Goal: Transaction & Acquisition: Obtain resource

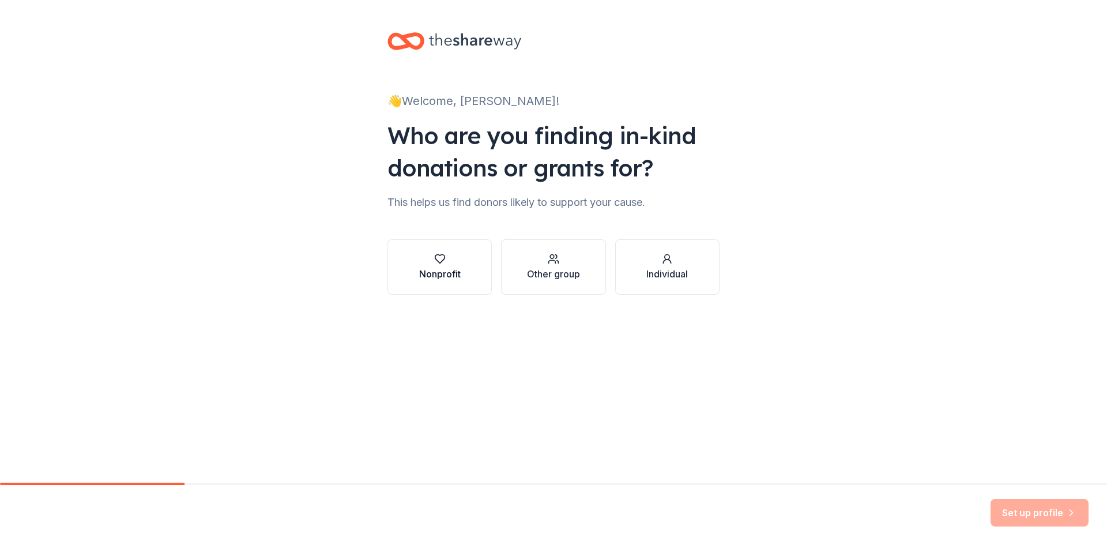
click at [458, 270] on div "Nonprofit" at bounding box center [440, 274] width 42 height 14
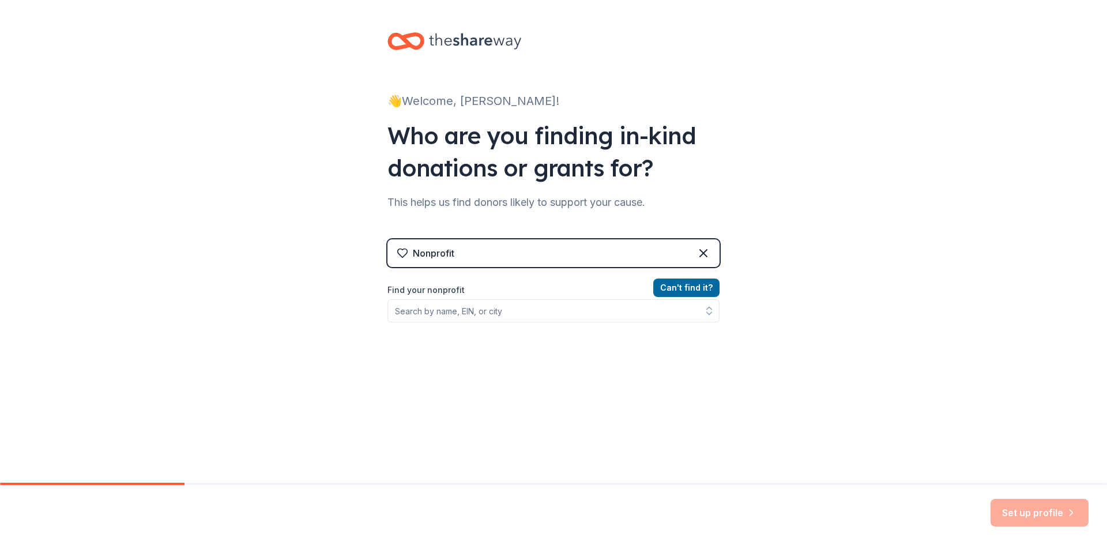
click at [457, 259] on div "Nonprofit" at bounding box center [553, 253] width 332 height 28
click at [480, 247] on div "Nonprofit" at bounding box center [553, 253] width 332 height 28
click at [404, 315] on input "Find your nonprofit" at bounding box center [553, 310] width 332 height 23
type input "6"
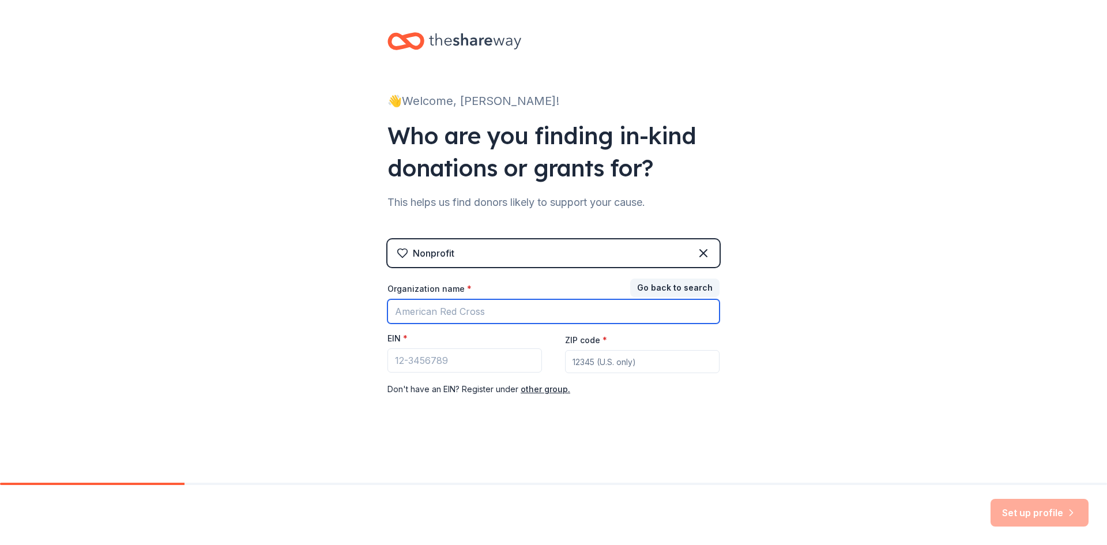
click at [412, 314] on input "Organization name *" at bounding box center [553, 311] width 332 height 24
type input "b"
click at [427, 317] on input "Organization name *" at bounding box center [553, 311] width 332 height 24
type input "b"
type input "Boys and Girls Club of the [DEMOGRAPHIC_DATA] Nation"
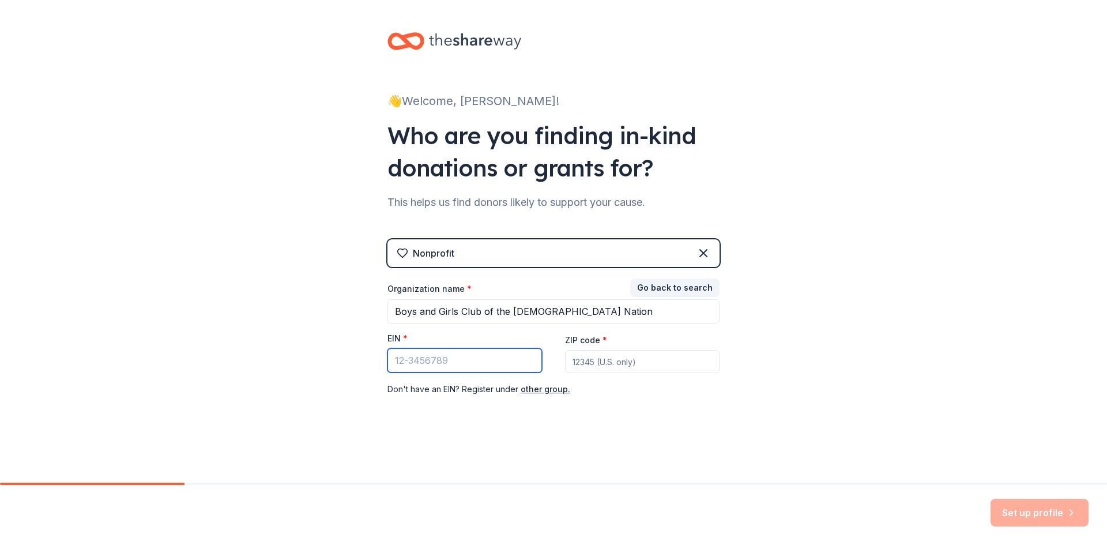
click at [469, 366] on input "EIN *" at bounding box center [464, 360] width 155 height 24
type input "[US_EMPLOYER_IDENTIFICATION_NUMBER]"
click at [620, 368] on input "ZIP code *" at bounding box center [642, 361] width 155 height 23
type input "68760"
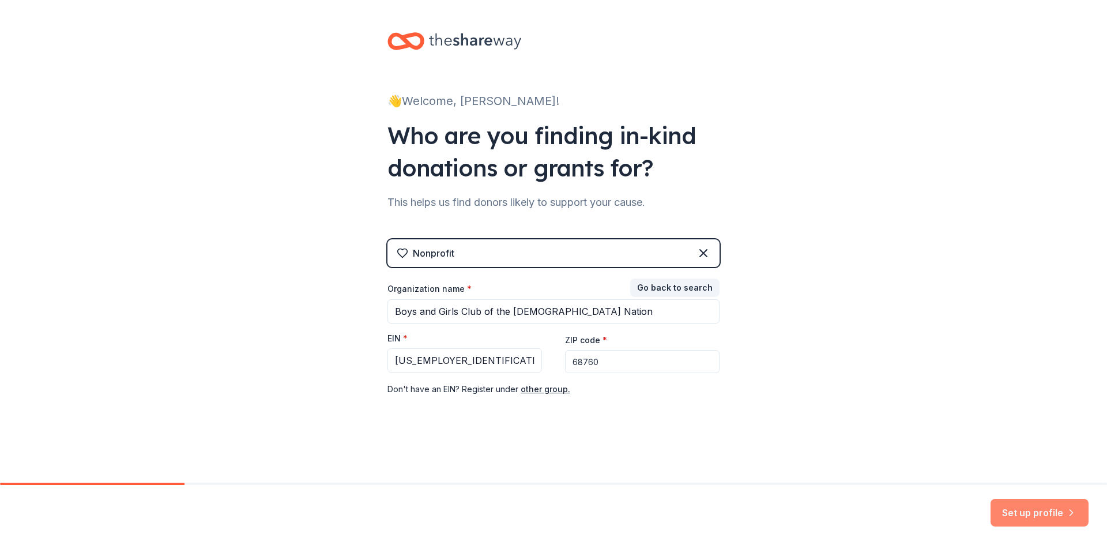
click at [1037, 513] on button "Set up profile" at bounding box center [1040, 513] width 98 height 28
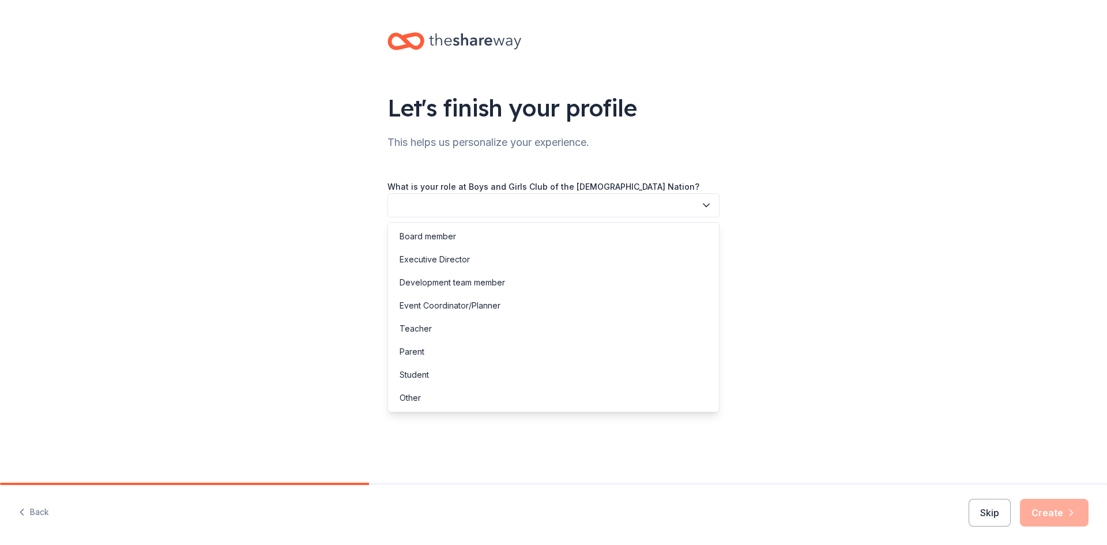
click at [708, 201] on icon "button" at bounding box center [707, 206] width 12 height 12
click at [481, 261] on div "Executive Director" at bounding box center [553, 259] width 326 height 23
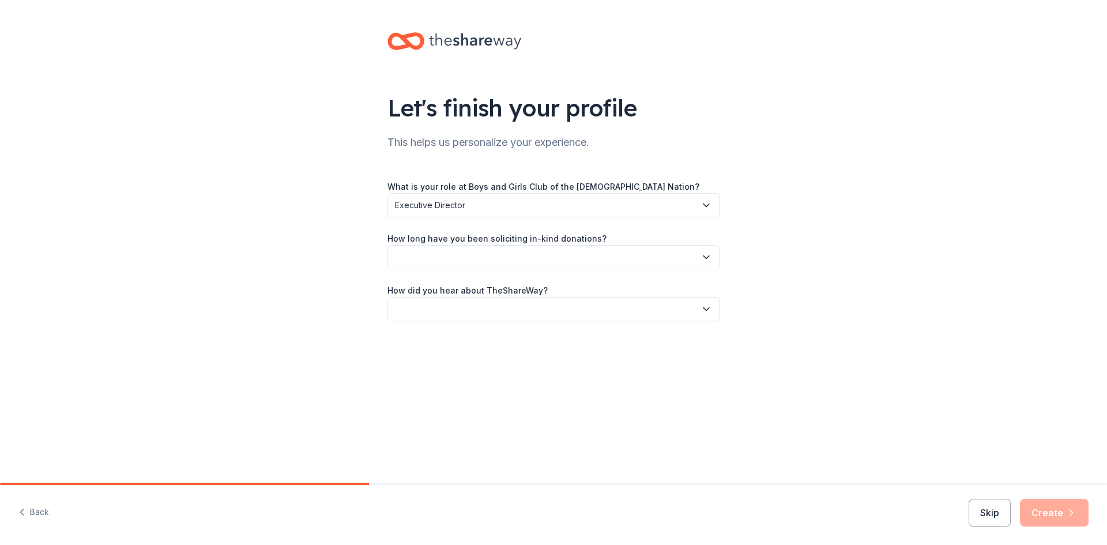
click at [701, 260] on icon "button" at bounding box center [707, 257] width 12 height 12
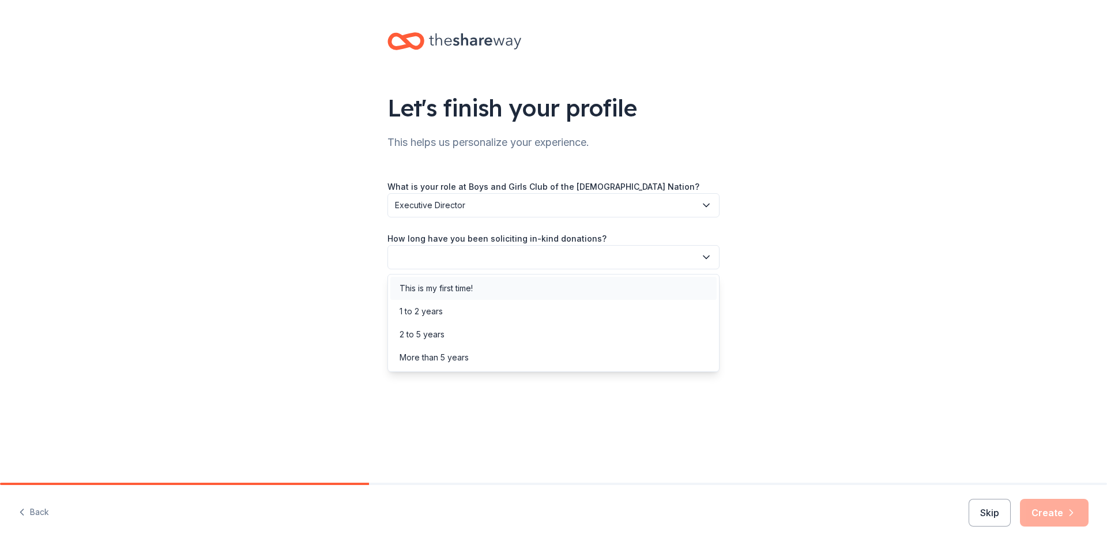
click at [454, 287] on div "This is my first time!" at bounding box center [436, 288] width 73 height 14
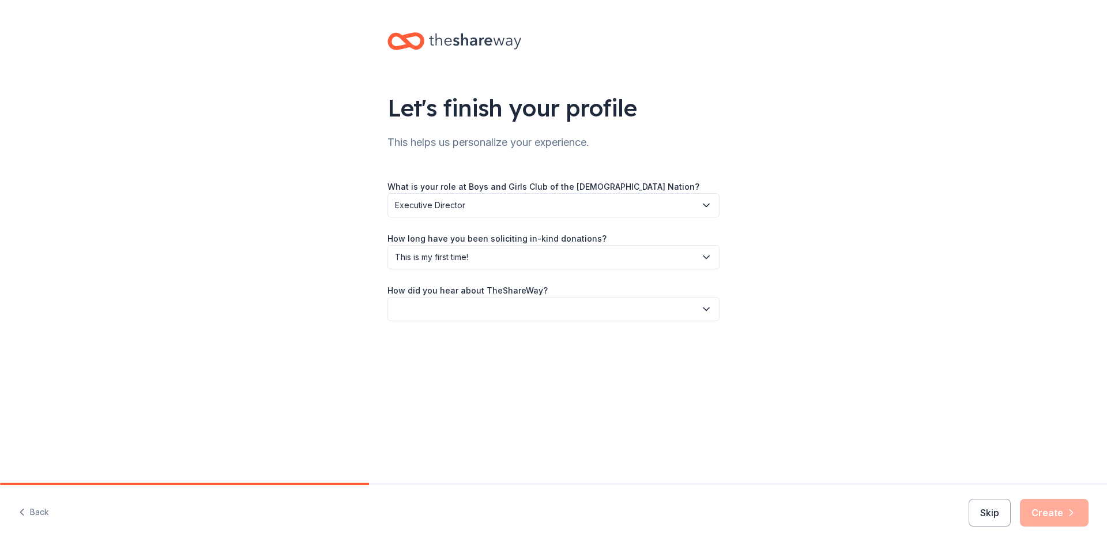
click at [708, 314] on icon "button" at bounding box center [707, 309] width 12 height 12
drag, startPoint x: 469, startPoint y: 364, endPoint x: 479, endPoint y: 368, distance: 10.1
click at [479, 368] on div "Online search" at bounding box center [553, 363] width 326 height 23
click at [1032, 510] on button "Create" at bounding box center [1054, 513] width 69 height 28
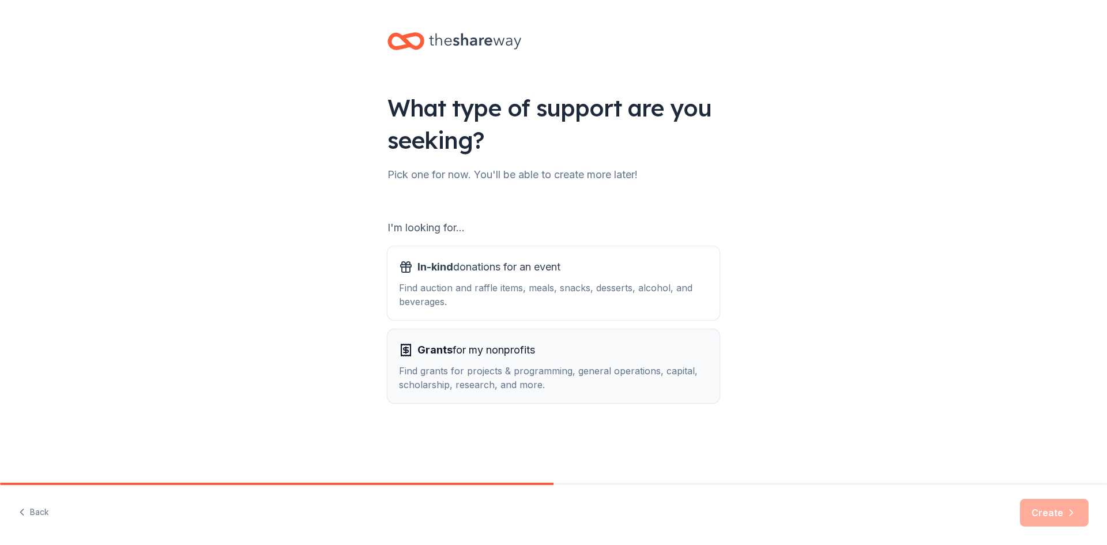
click at [514, 379] on div "Find grants for projects & programming, general operations, capital, scholarshi…" at bounding box center [553, 378] width 309 height 28
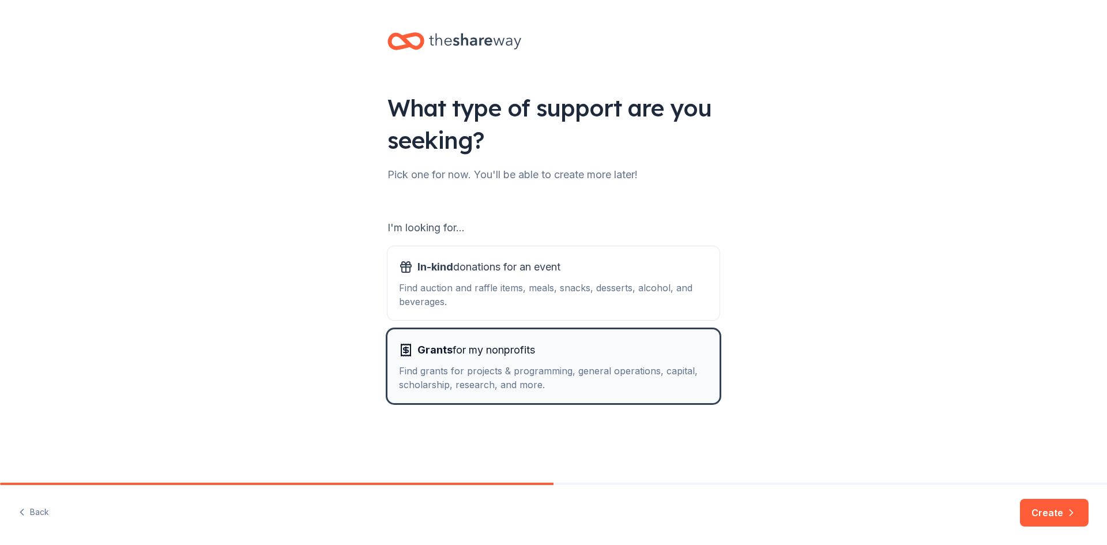
click at [567, 390] on div "Find grants for projects & programming, general operations, capital, scholarshi…" at bounding box center [553, 378] width 309 height 28
click at [1037, 511] on button "Create" at bounding box center [1054, 513] width 69 height 28
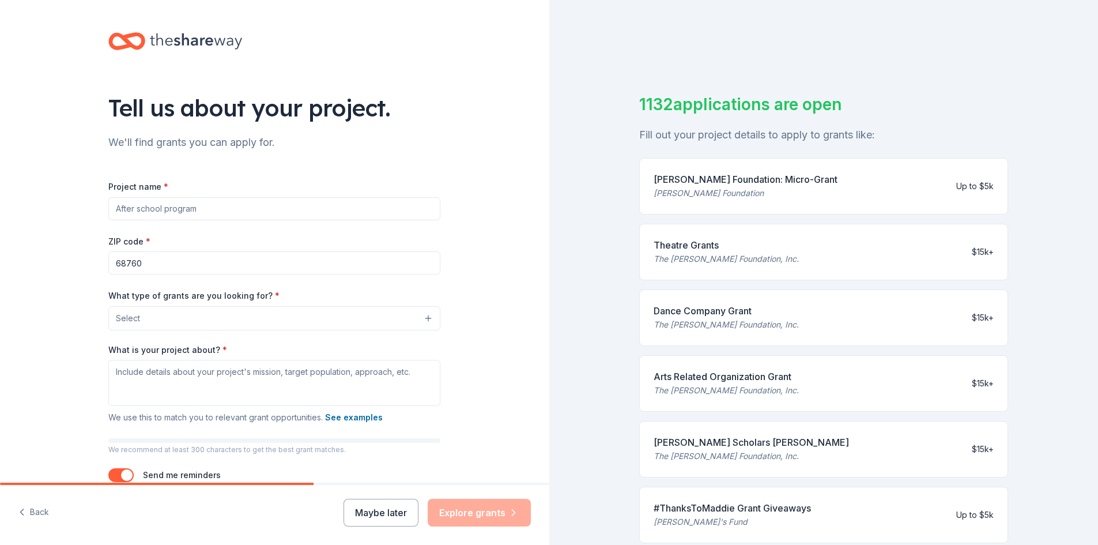
click at [201, 210] on input "Project name *" at bounding box center [274, 208] width 332 height 23
type input "Boys and Girls Club of the [DEMOGRAPHIC_DATA] nation"
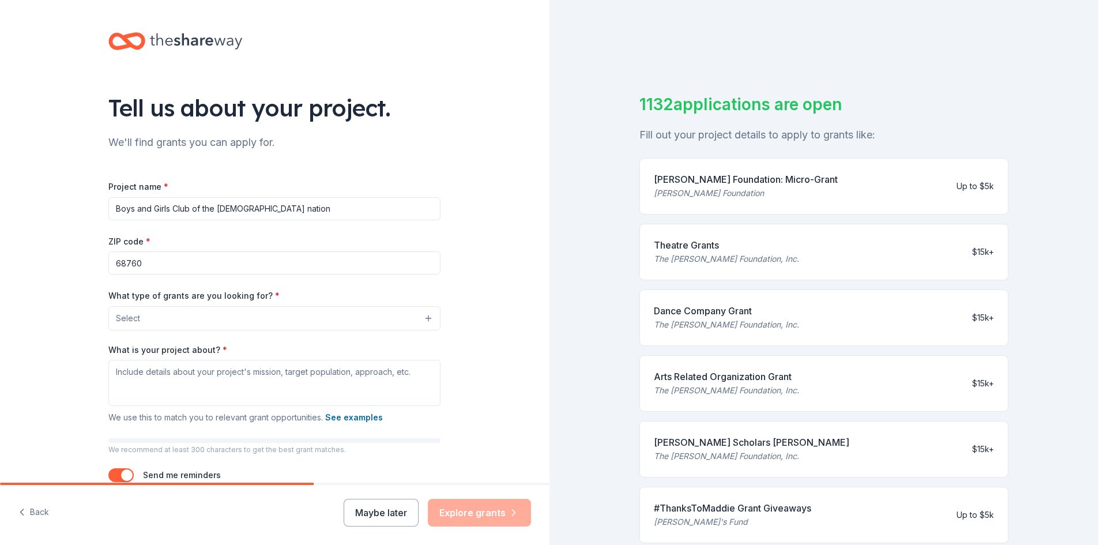
click at [424, 317] on button "Select" at bounding box center [274, 318] width 332 height 24
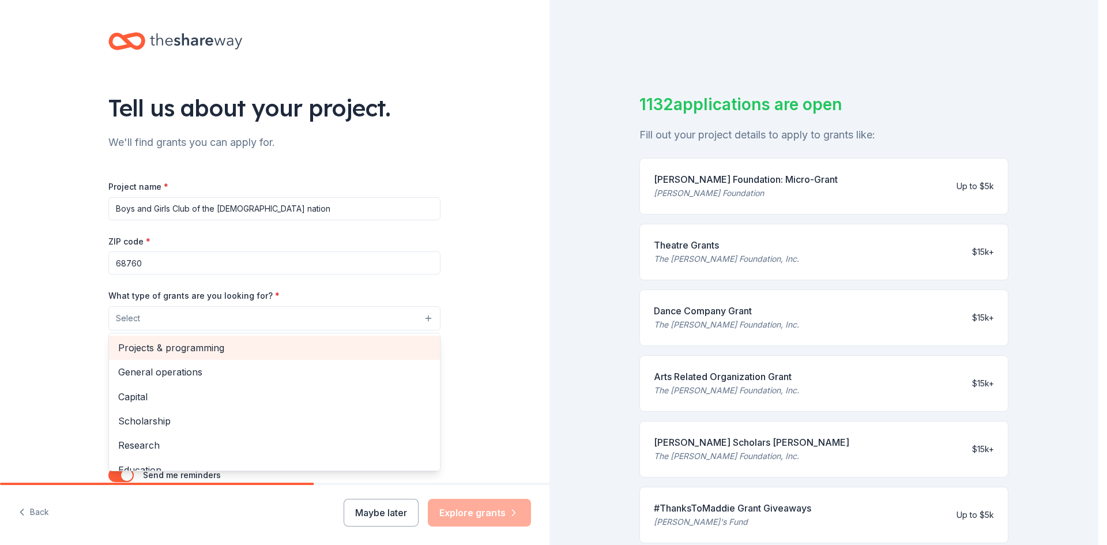
click at [215, 345] on span "Projects & programming" at bounding box center [274, 347] width 313 height 15
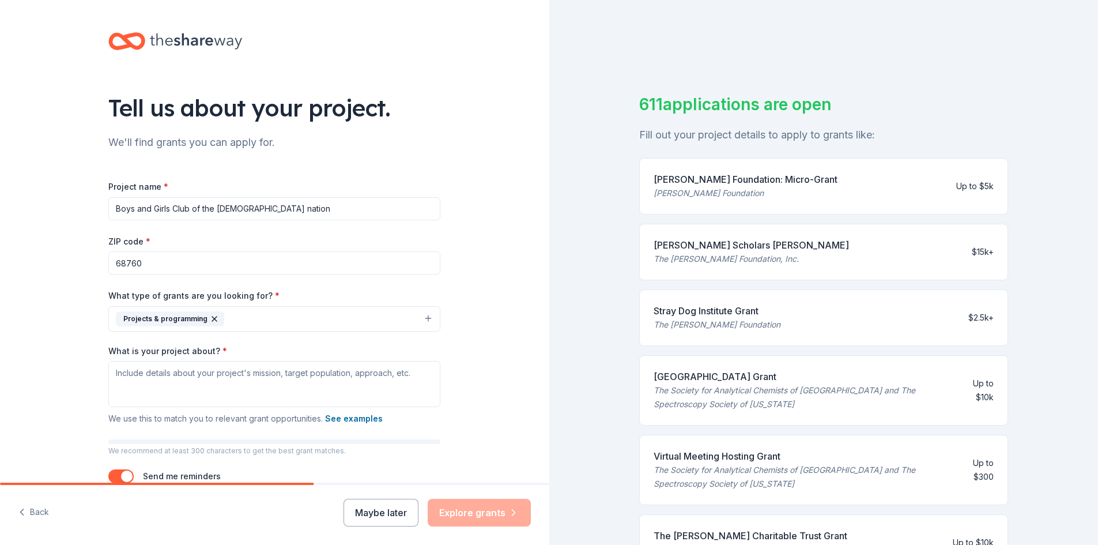
click at [423, 317] on button "Projects & programming" at bounding box center [274, 318] width 332 height 25
click at [159, 389] on textarea "What is your project about? *" at bounding box center [274, 384] width 332 height 46
click at [135, 371] on textarea "What is your project about? *" at bounding box center [274, 384] width 332 height 46
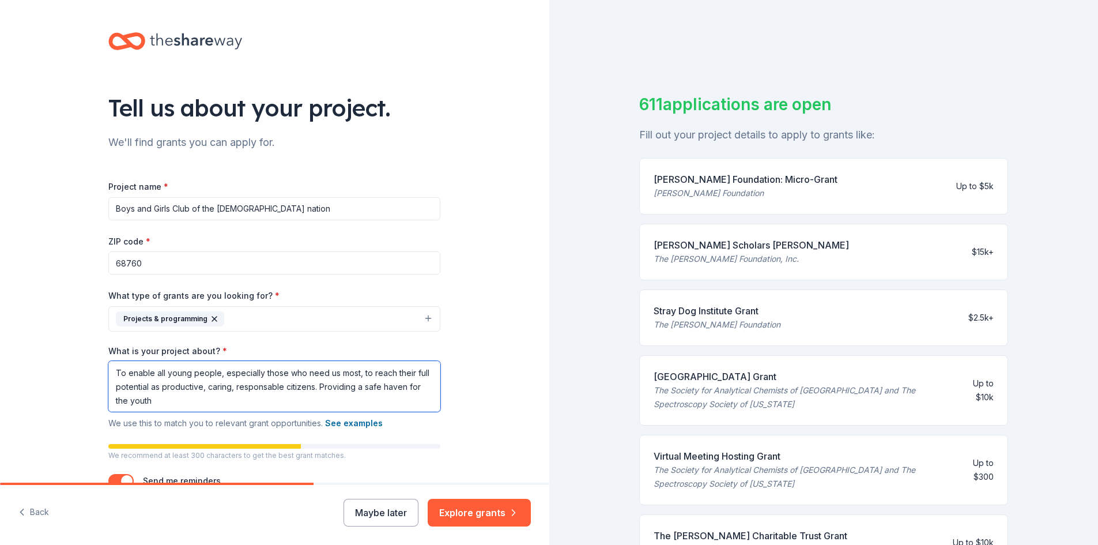
click at [136, 400] on textarea "To enable all young people, especially those who need us most, to reach their f…" at bounding box center [274, 386] width 332 height 51
click at [127, 401] on textarea "To enable all young people, especially those who need us most, to reach their f…" at bounding box center [274, 386] width 332 height 51
click at [176, 401] on textarea "To enable all young people, especially those who need us most, to reach their f…" at bounding box center [274, 386] width 332 height 51
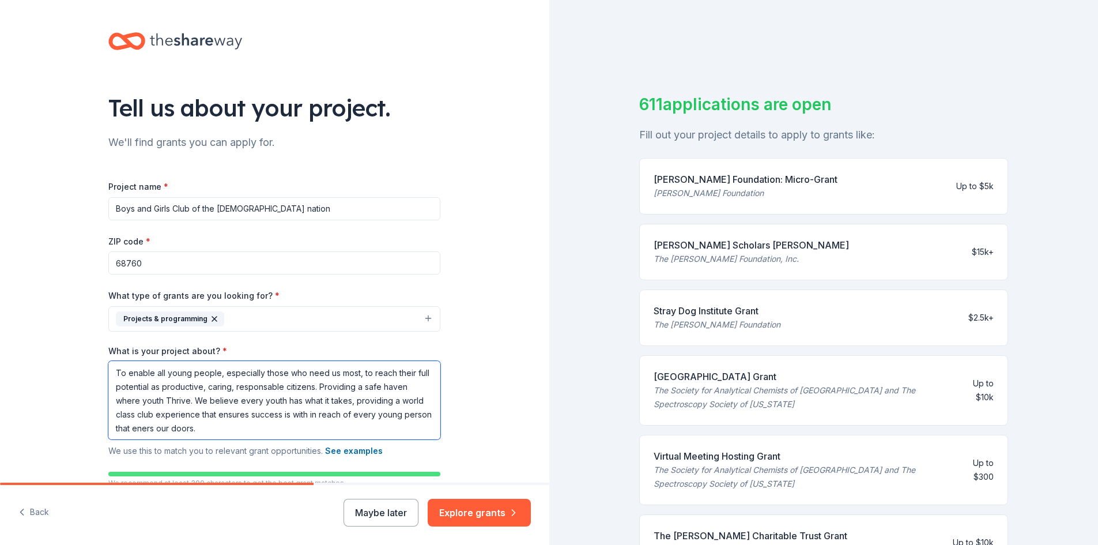
click at [167, 427] on textarea "To enable all young people, especially those who need us most, to reach their f…" at bounding box center [274, 400] width 332 height 78
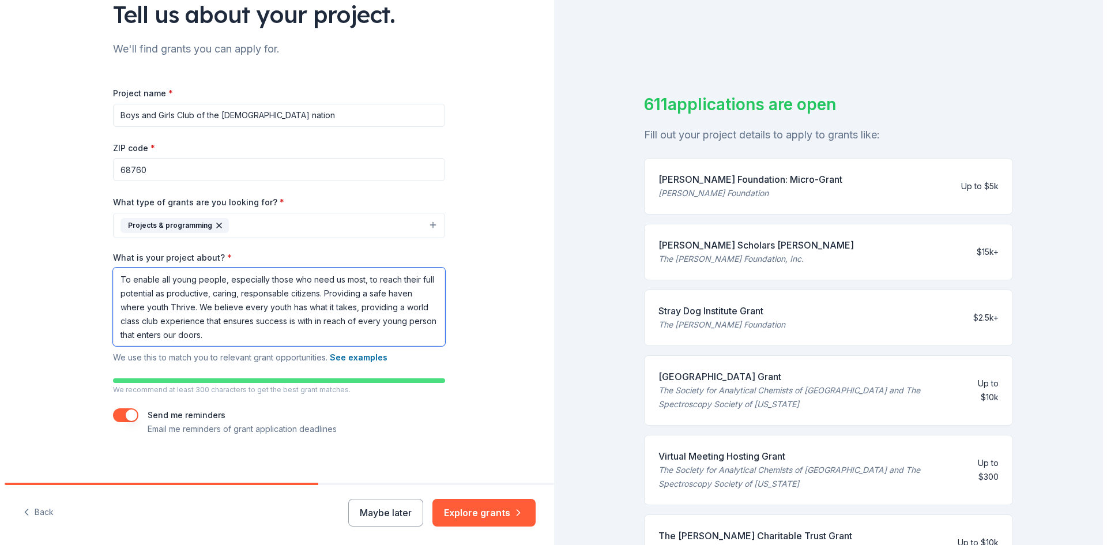
scroll to position [102, 0]
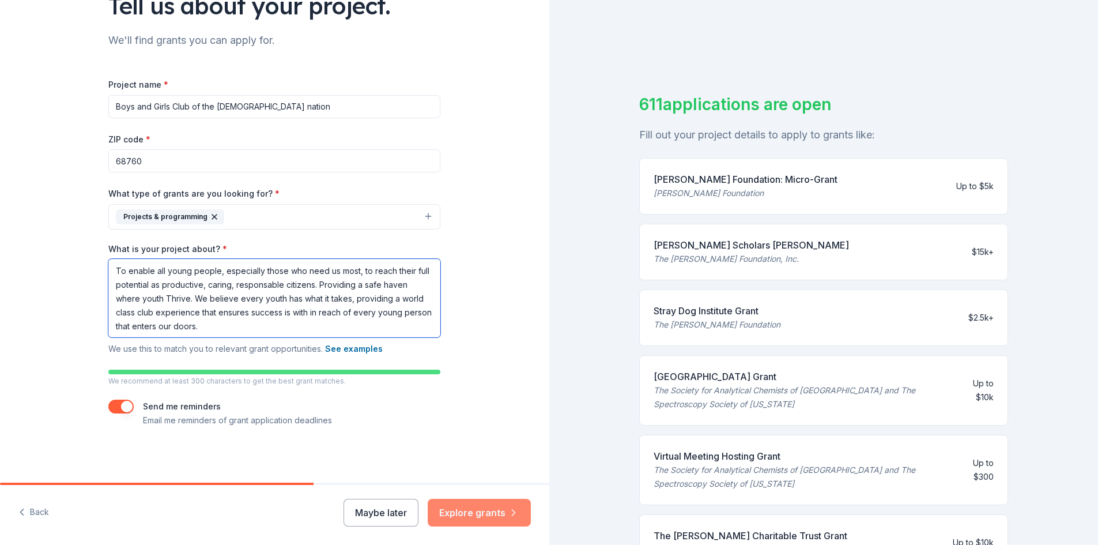
type textarea "To enable all young people, especially those who need us most, to reach their f…"
click at [518, 518] on icon "button" at bounding box center [514, 513] width 12 height 12
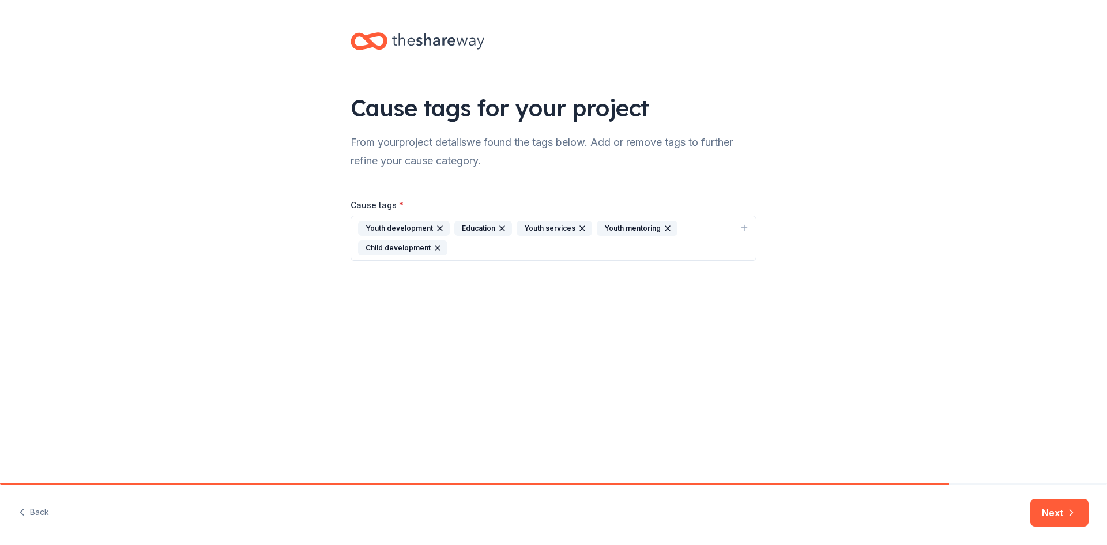
click at [396, 229] on div "Youth development" at bounding box center [404, 228] width 92 height 15
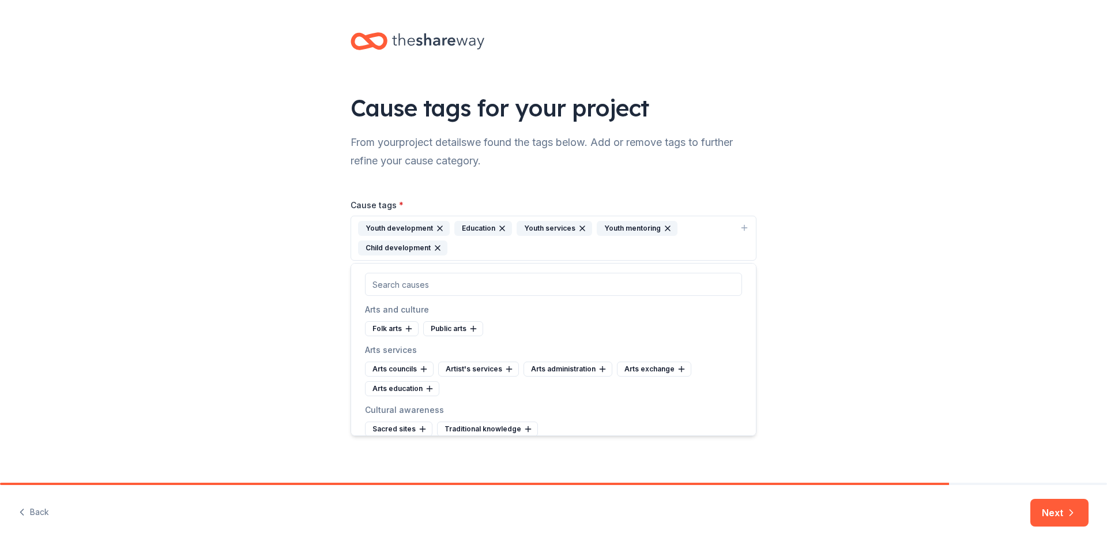
click at [425, 286] on input "text" at bounding box center [553, 284] width 377 height 23
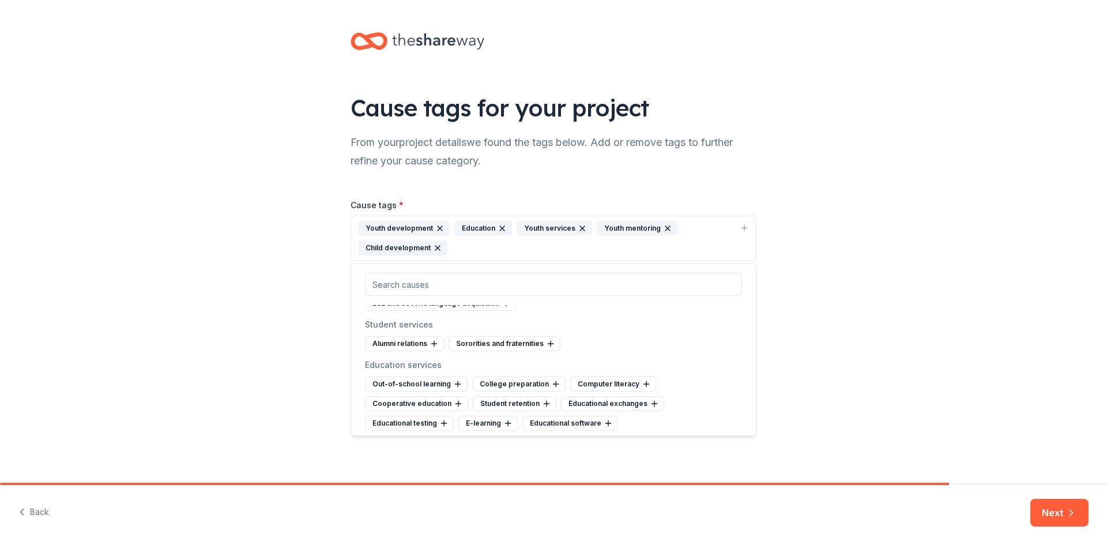
scroll to position [447, 0]
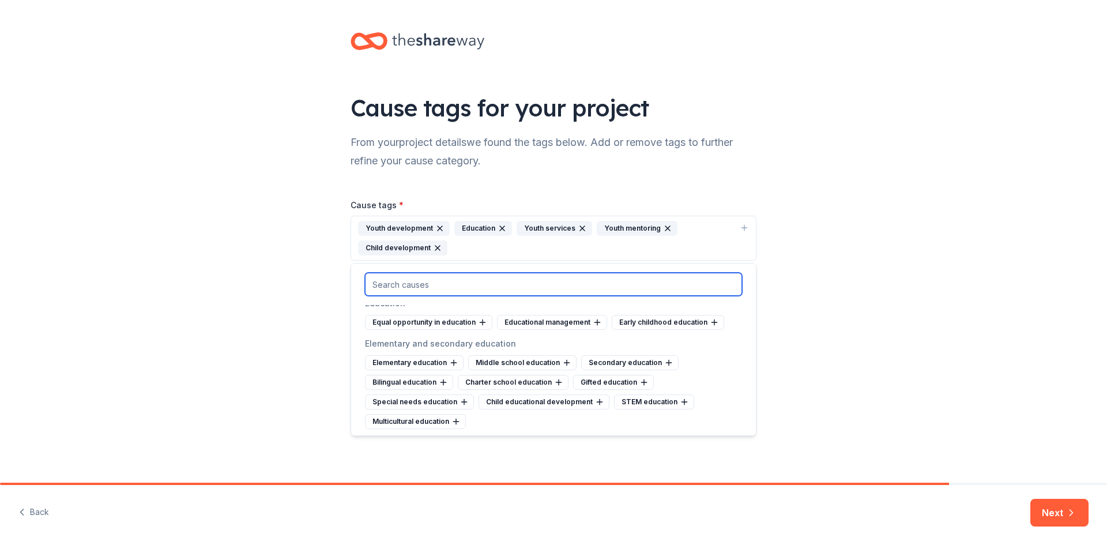
click at [437, 287] on input "text" at bounding box center [553, 284] width 377 height 23
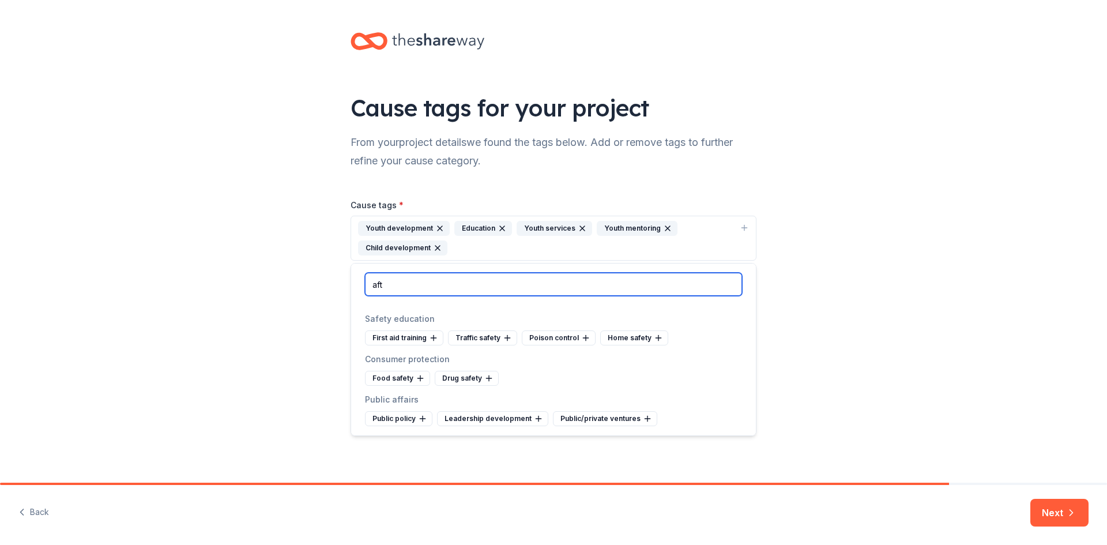
scroll to position [0, 0]
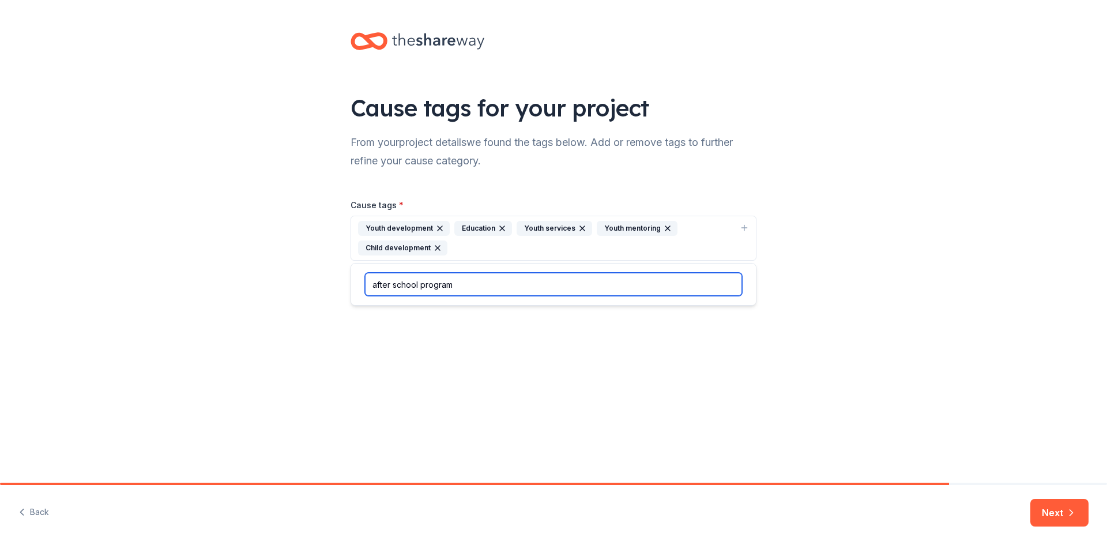
click at [565, 282] on input "after school program" at bounding box center [553, 284] width 377 height 23
type input "a"
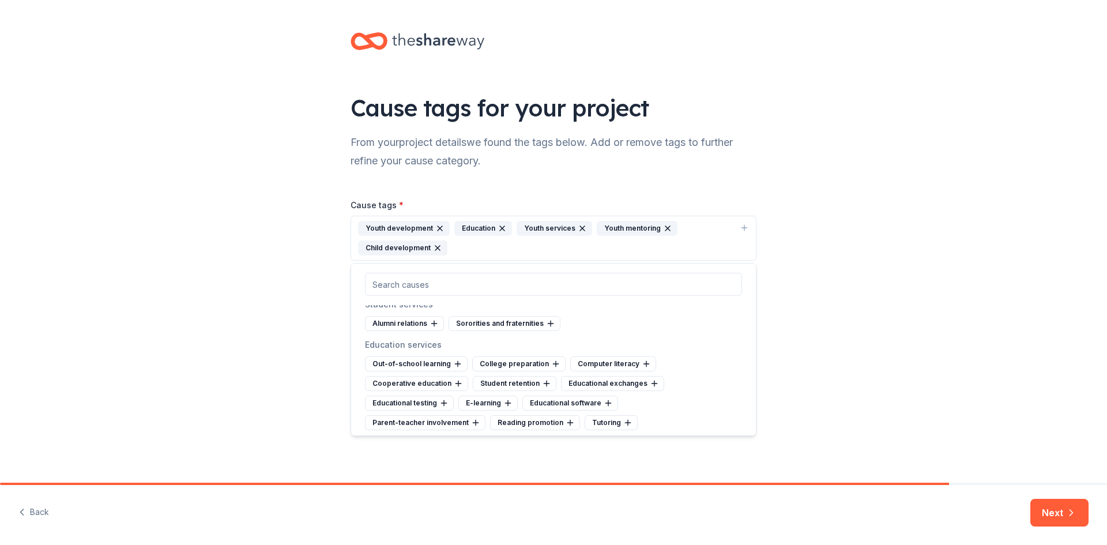
scroll to position [793, 0]
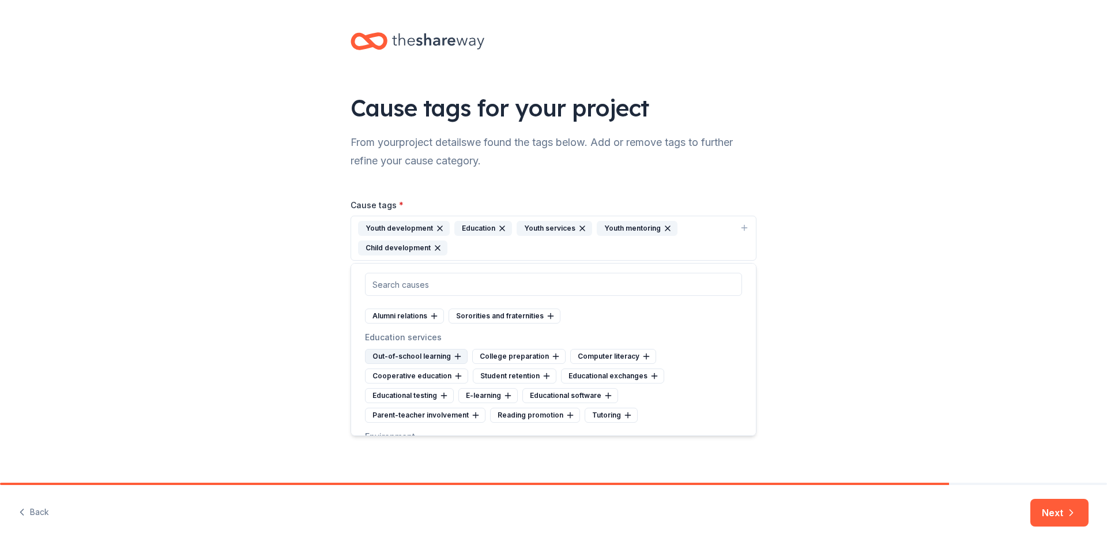
click at [446, 355] on div "Out-of-school learning" at bounding box center [416, 356] width 103 height 15
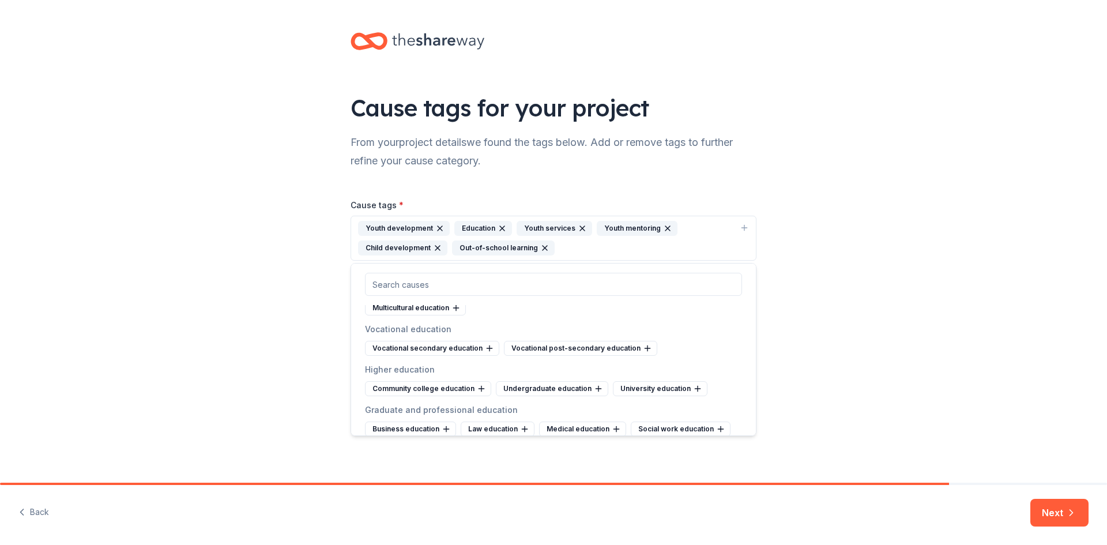
scroll to position [391, 0]
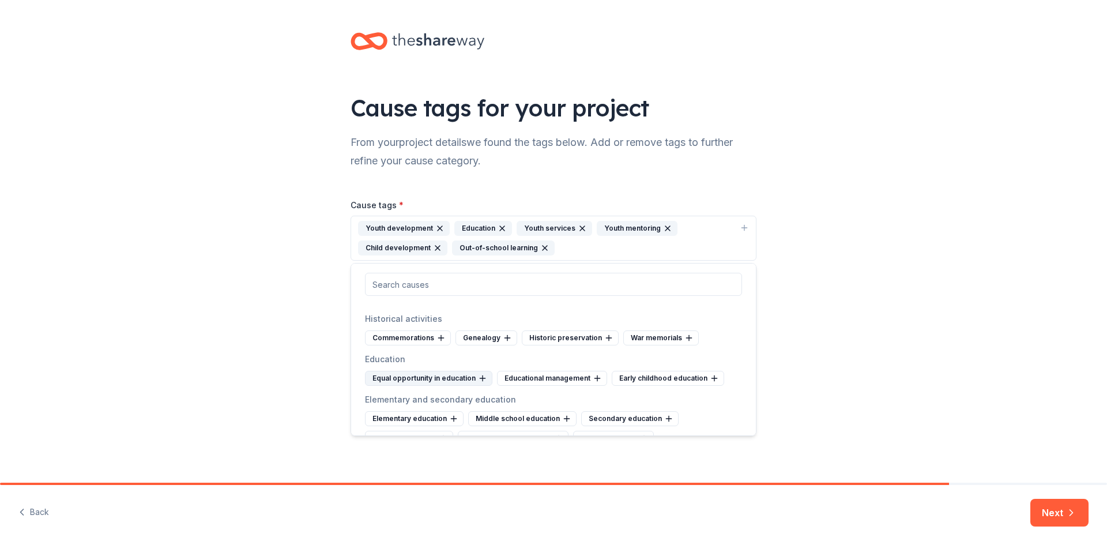
click at [414, 377] on div "Equal opportunity in education" at bounding box center [428, 378] width 127 height 15
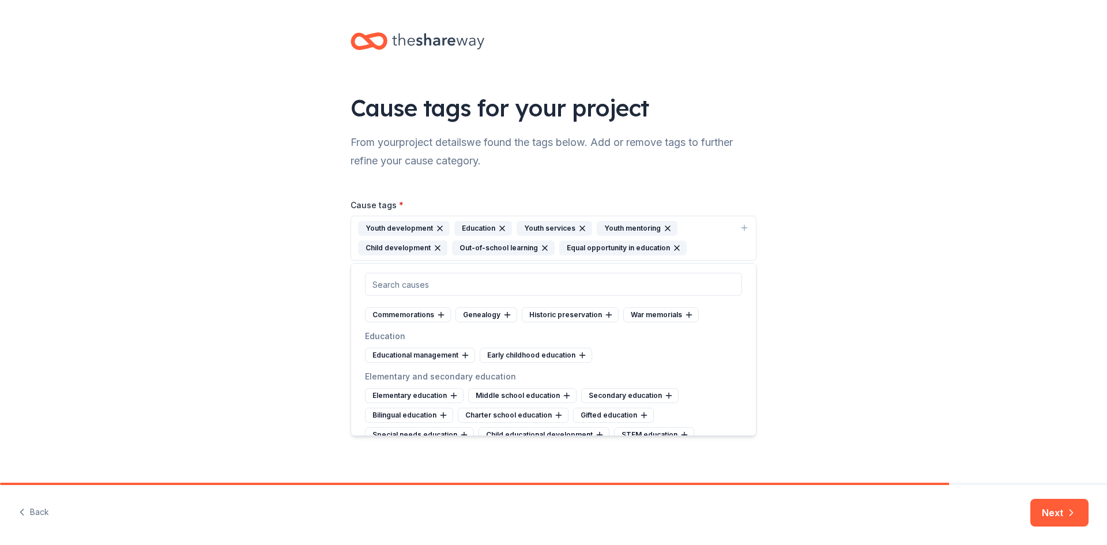
scroll to position [483, 0]
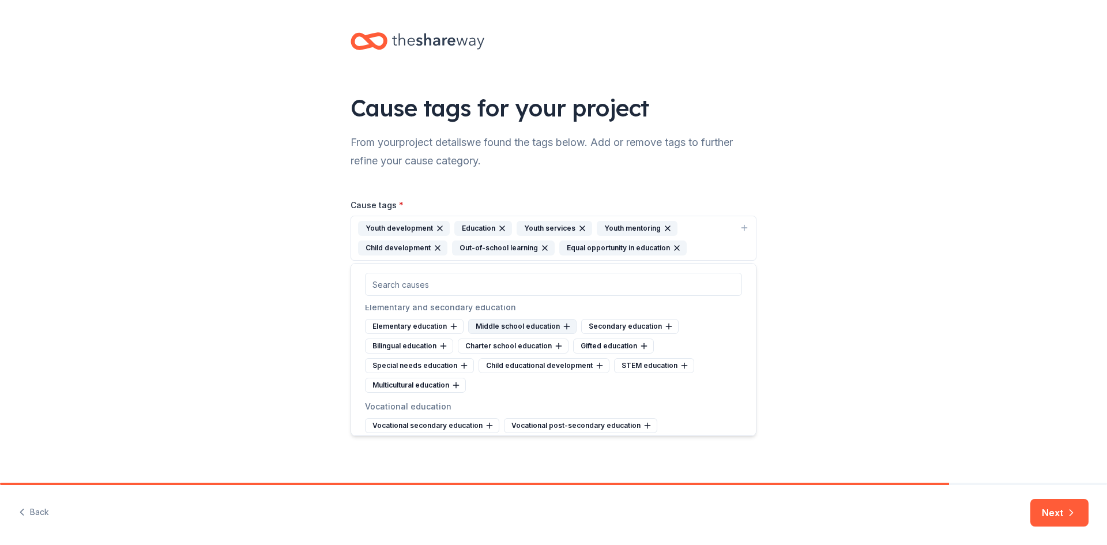
click at [540, 326] on div "Middle school education" at bounding box center [522, 326] width 108 height 15
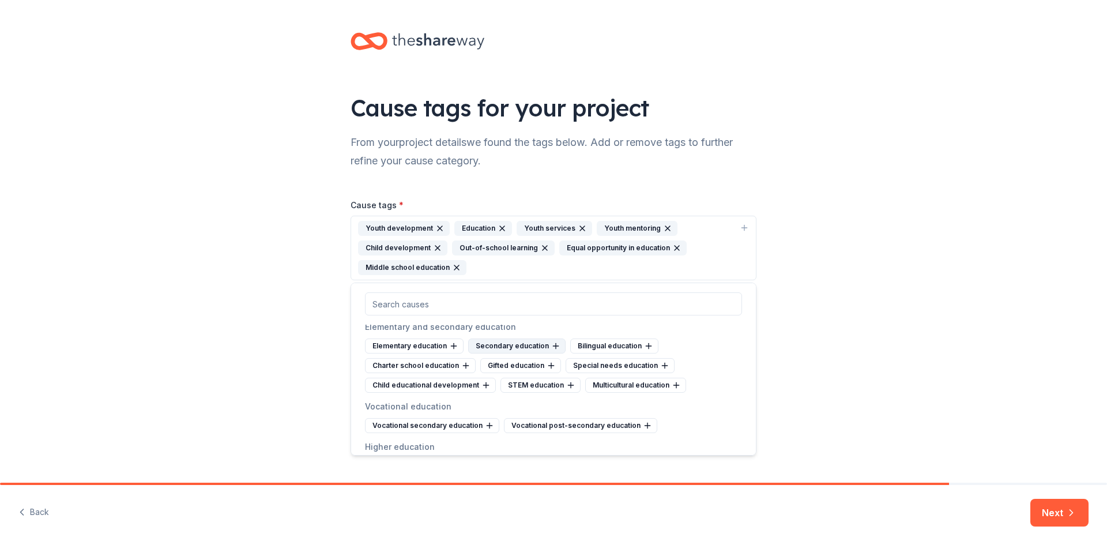
click at [541, 343] on div "Secondary education" at bounding box center [516, 345] width 97 height 15
click at [388, 386] on div "STEM education" at bounding box center [405, 385] width 80 height 15
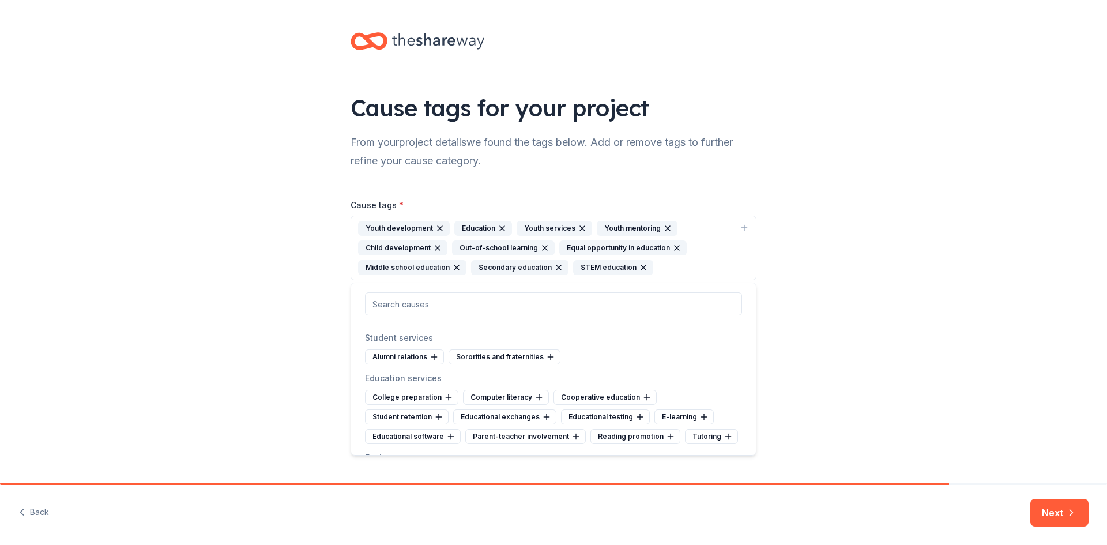
scroll to position [776, 0]
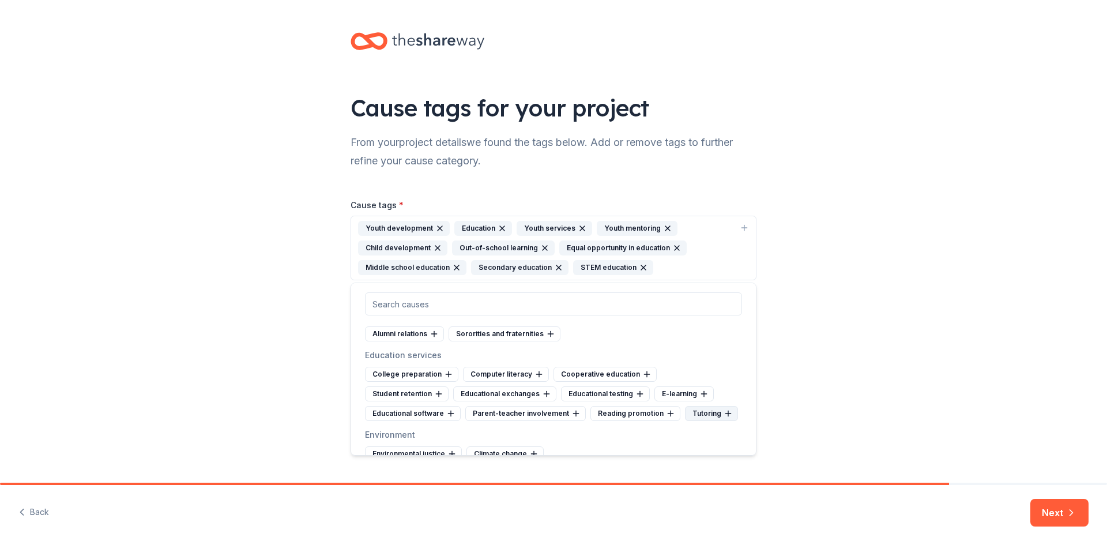
click at [710, 415] on div "Tutoring" at bounding box center [711, 413] width 53 height 15
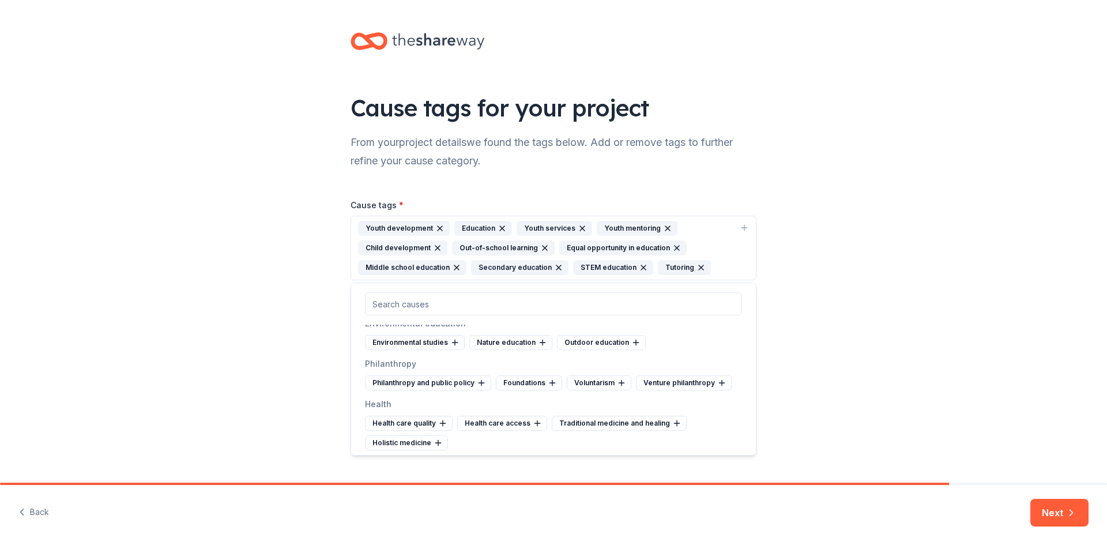
scroll to position [1075, 0]
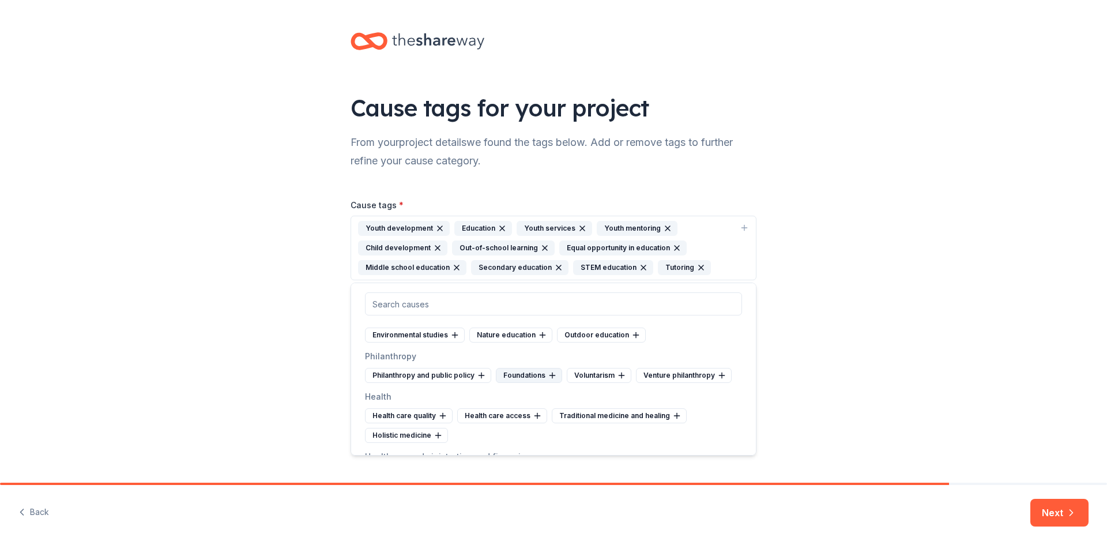
click at [528, 383] on div "Foundations" at bounding box center [529, 375] width 66 height 15
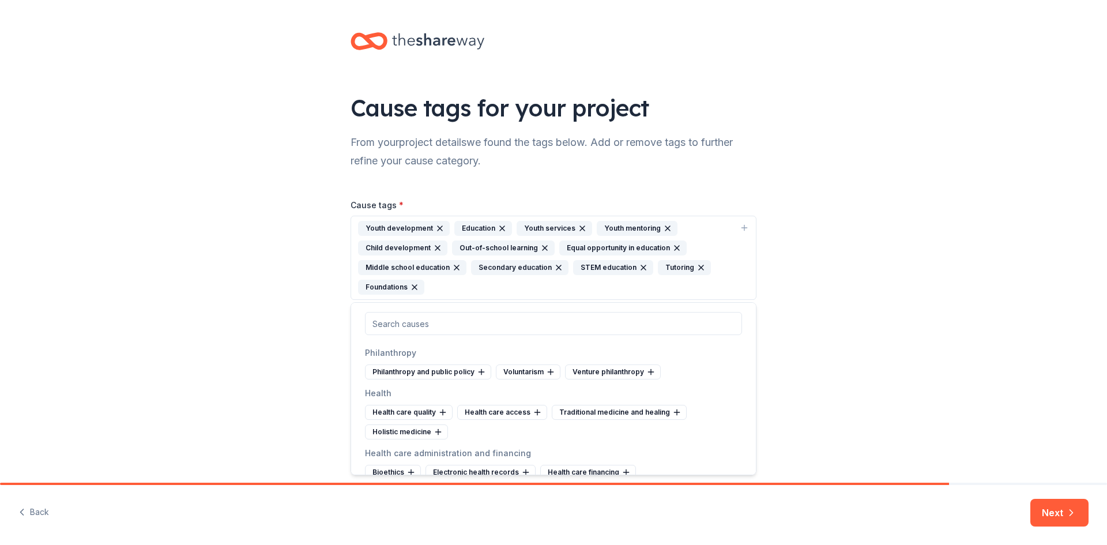
scroll to position [1122, 0]
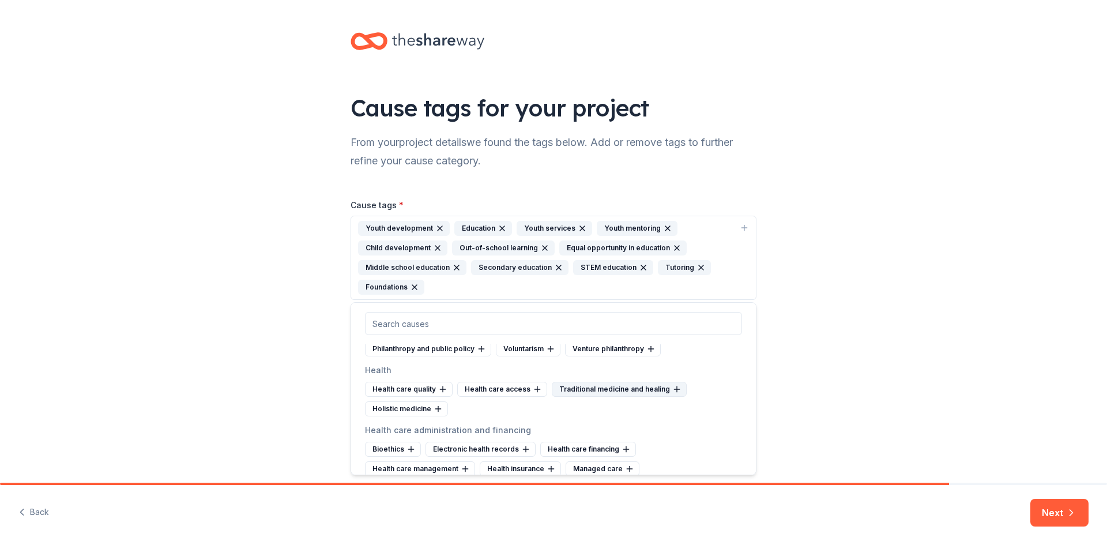
click at [573, 397] on div "Traditional medicine and healing" at bounding box center [619, 389] width 135 height 15
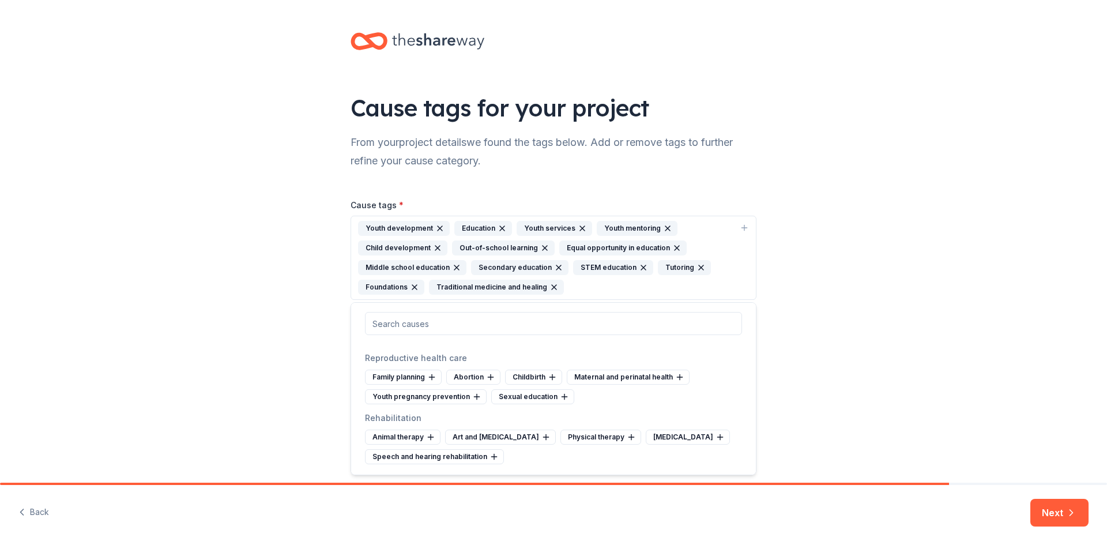
scroll to position [1437, 0]
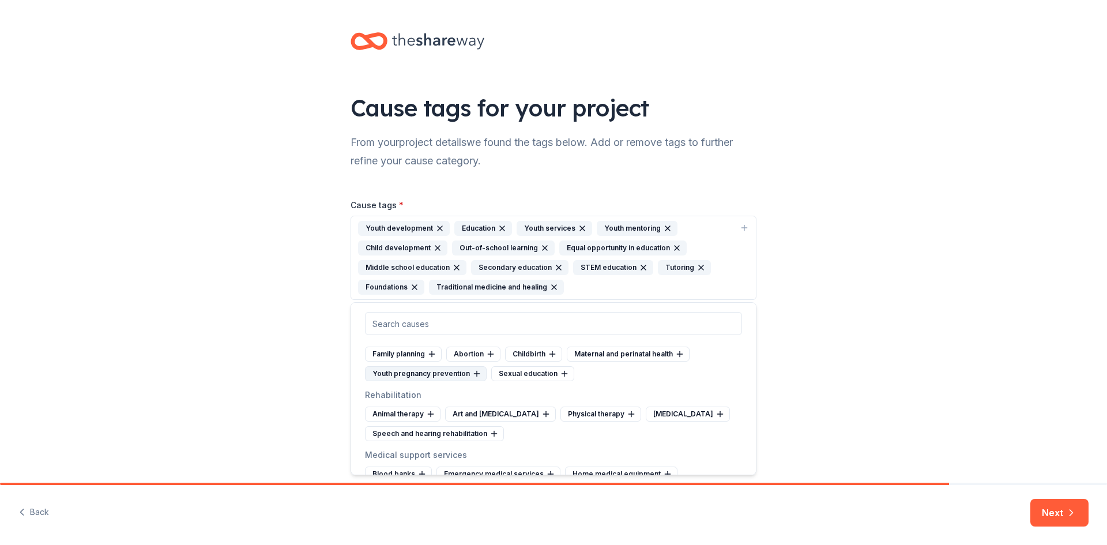
click at [433, 381] on div "Youth pregnancy prevention" at bounding box center [426, 373] width 122 height 15
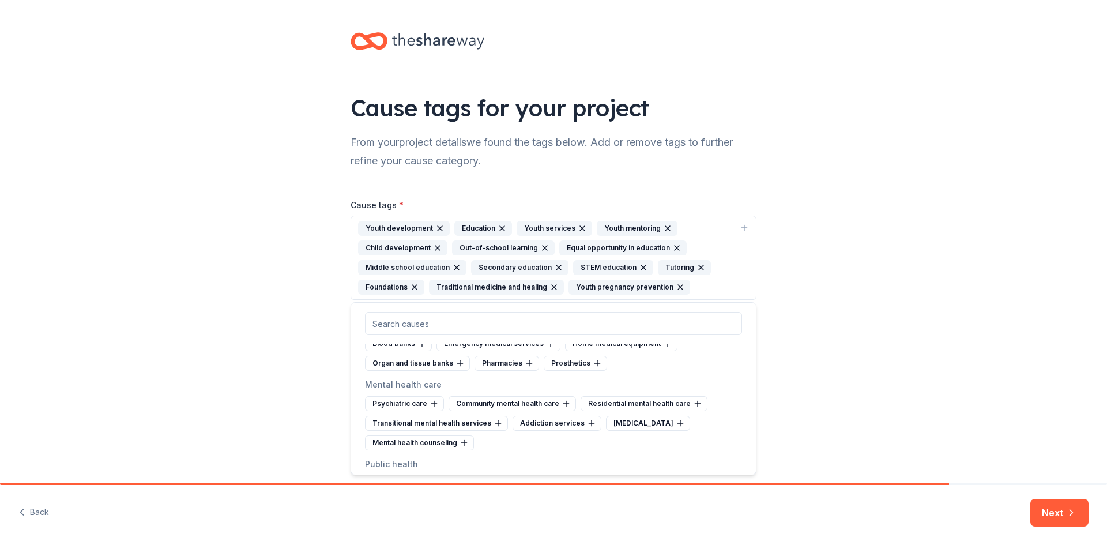
scroll to position [1583, 0]
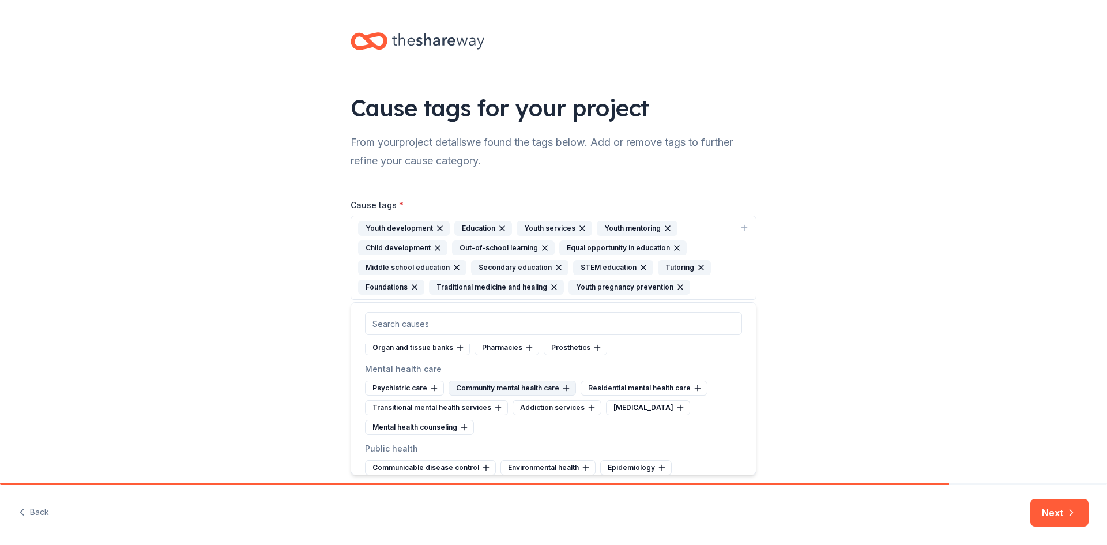
click at [540, 396] on div "Community mental health care" at bounding box center [512, 388] width 127 height 15
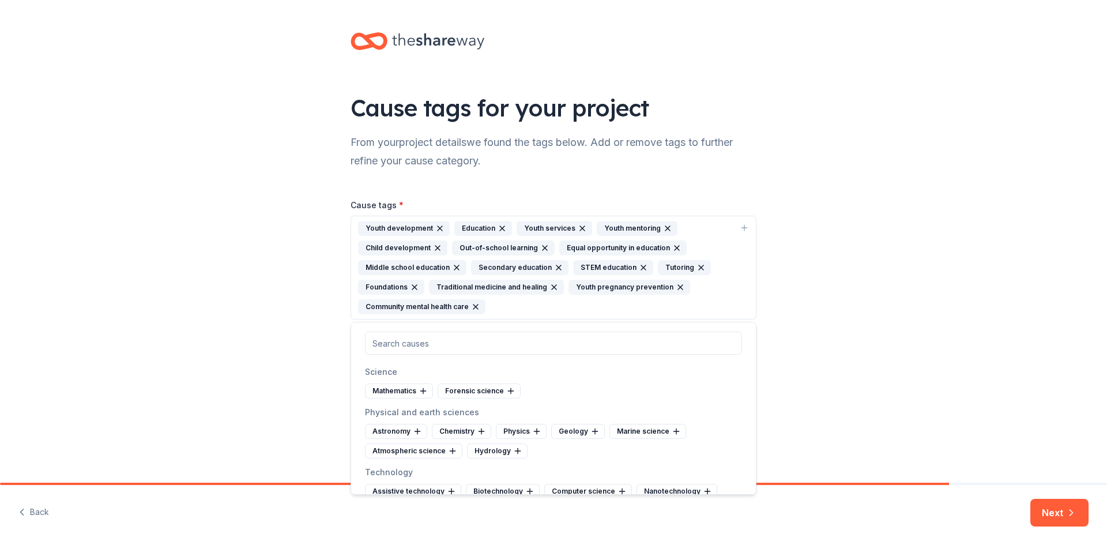
scroll to position [1991, 0]
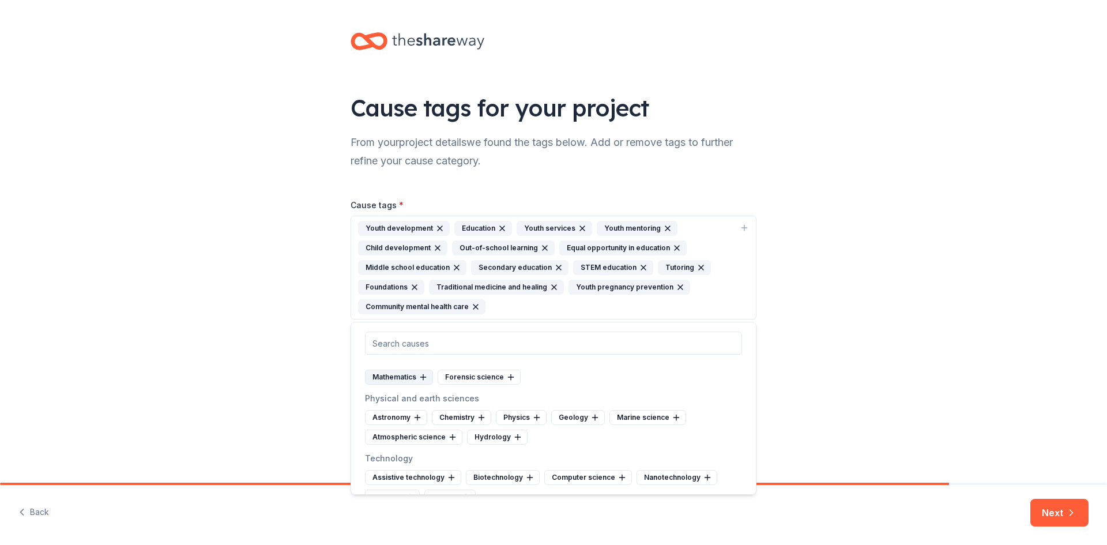
click at [407, 385] on div "Mathematics" at bounding box center [399, 377] width 68 height 15
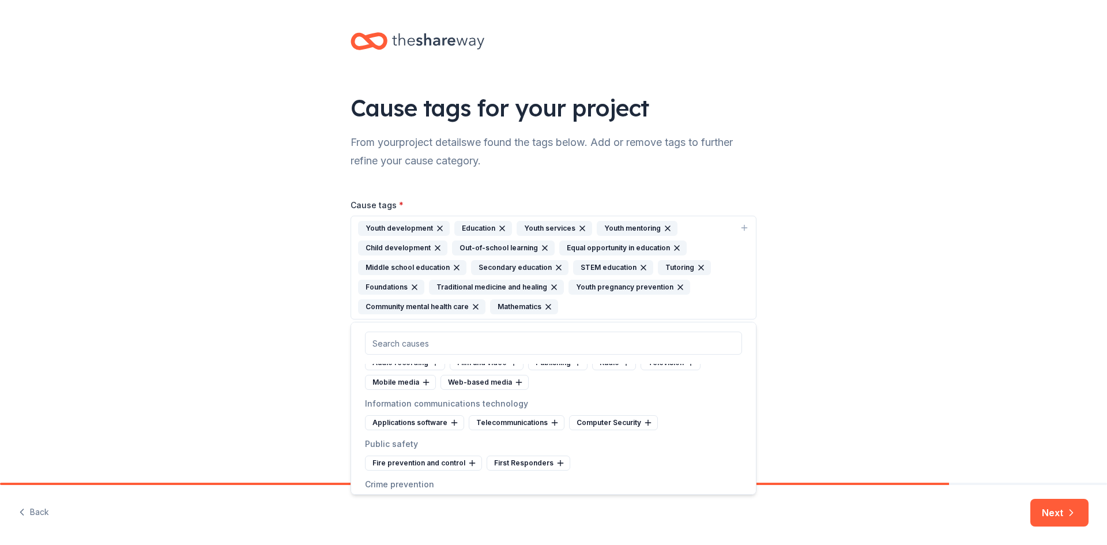
scroll to position [2583, 0]
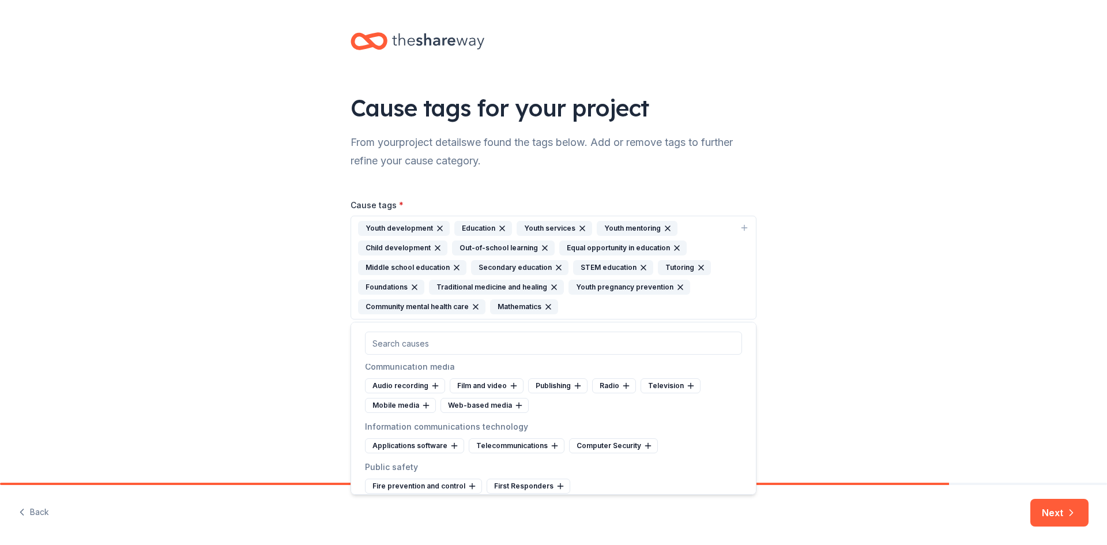
click at [515, 353] on div "Information and media literacy" at bounding box center [519, 345] width 127 height 15
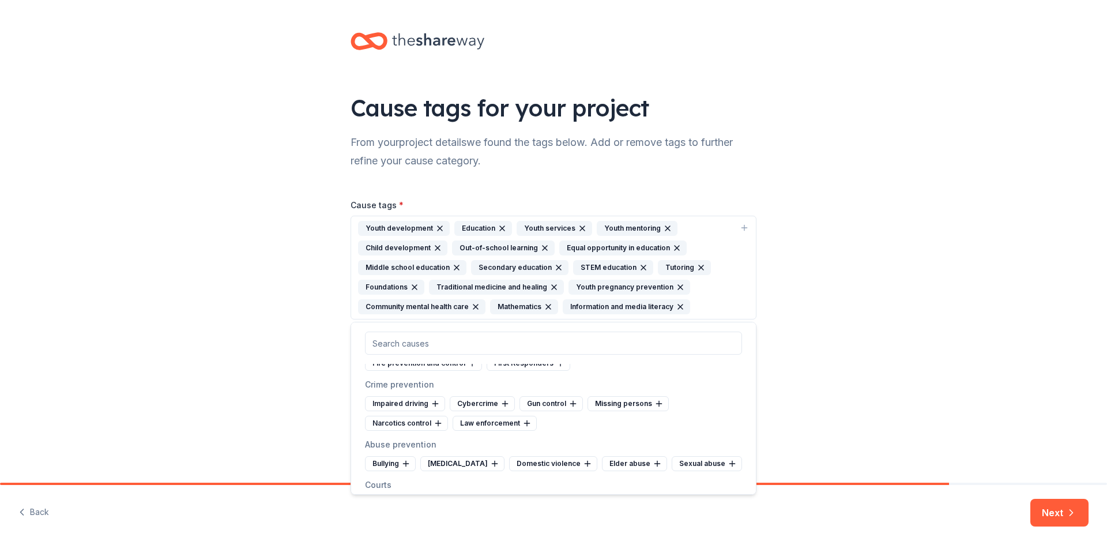
scroll to position [2744, 0]
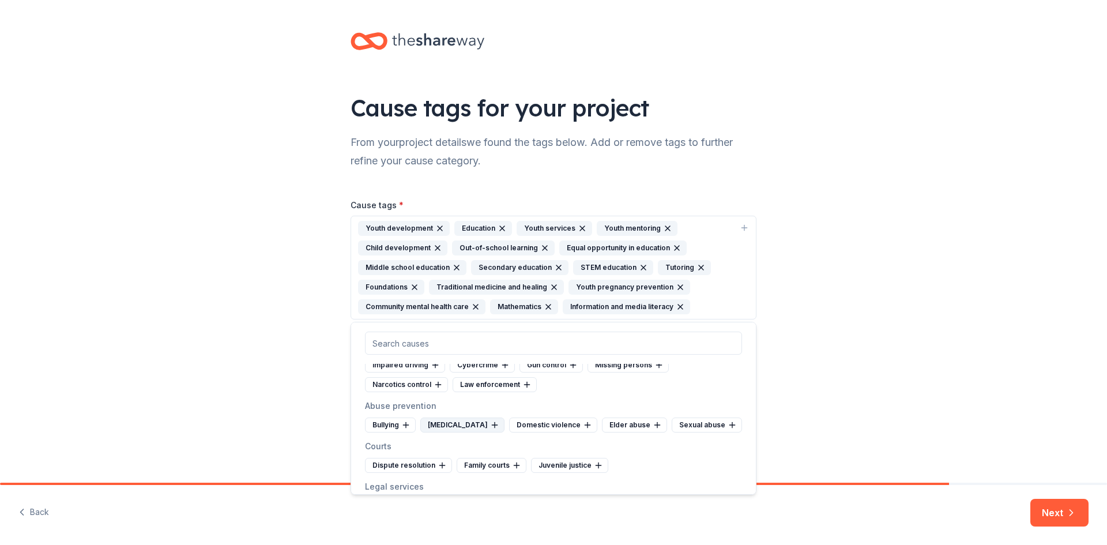
click at [454, 432] on div "[MEDICAL_DATA]" at bounding box center [462, 424] width 84 height 15
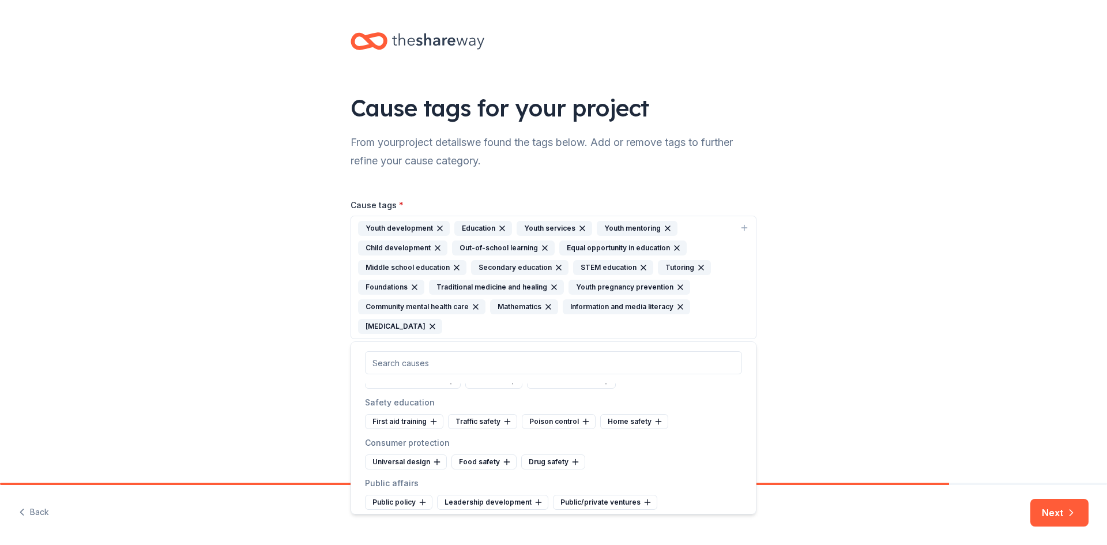
scroll to position [3059, 0]
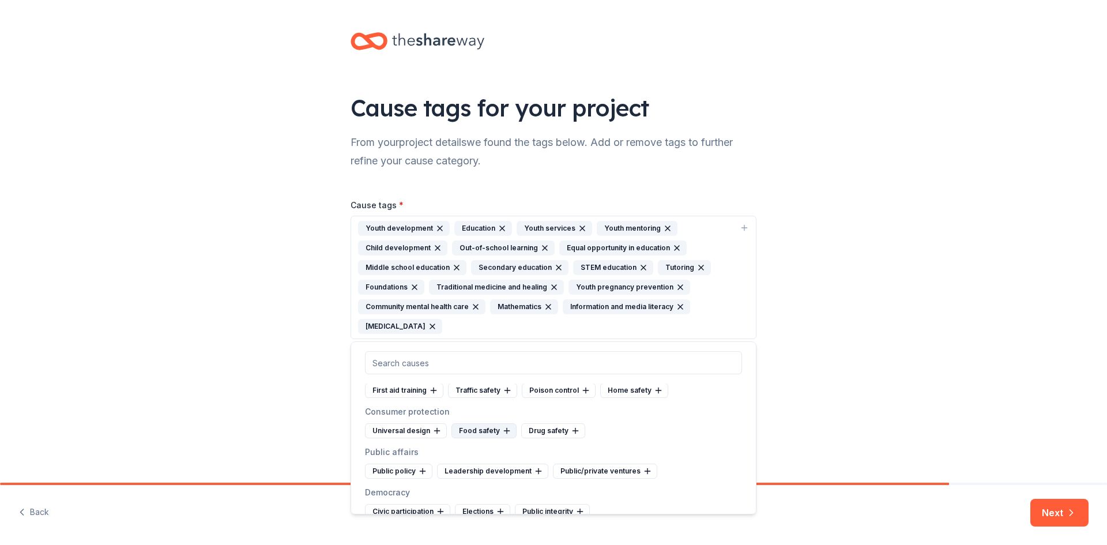
click at [492, 438] on div "Food safety" at bounding box center [483, 430] width 65 height 15
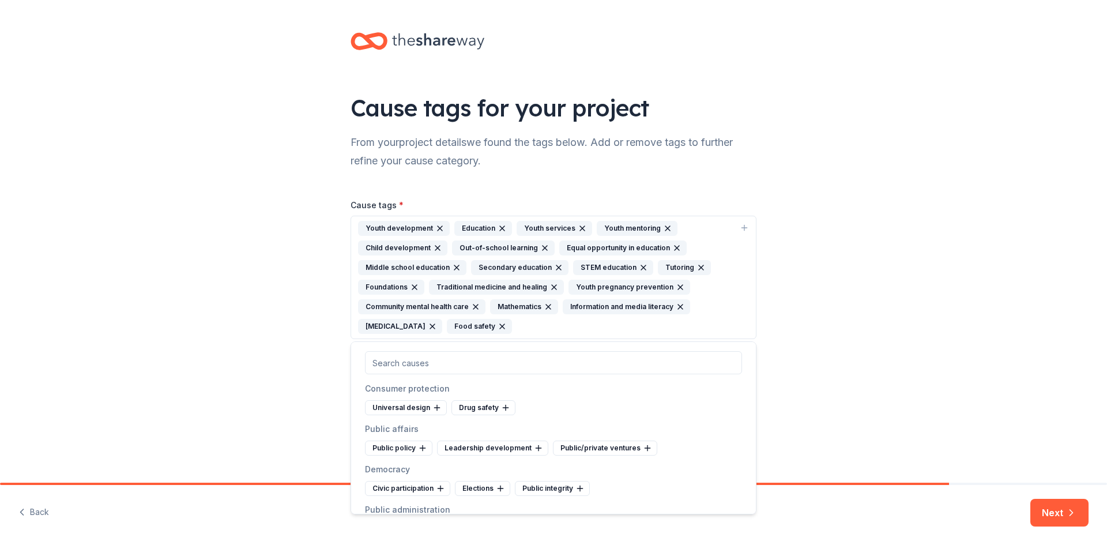
scroll to position [3105, 0]
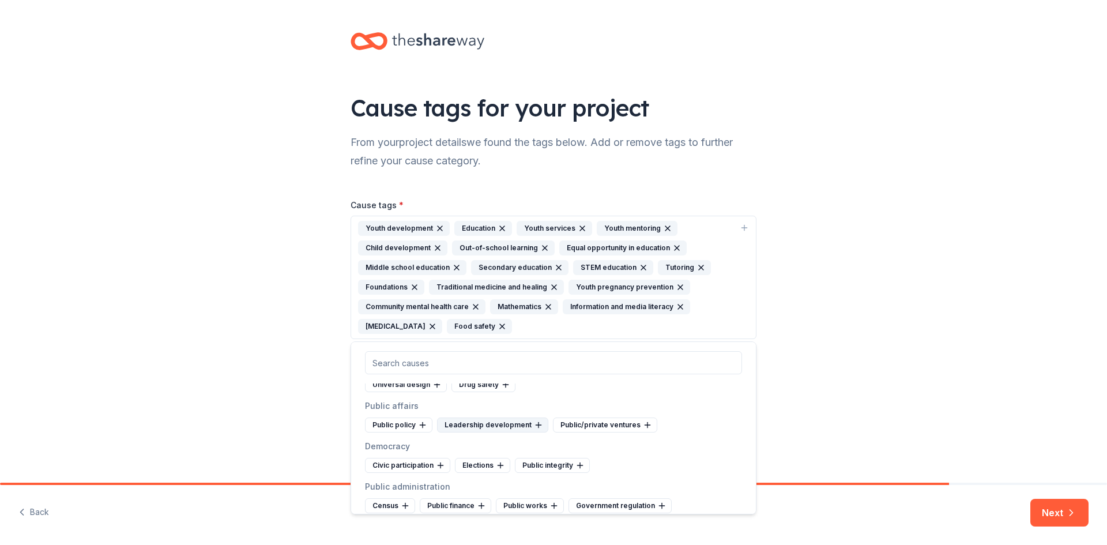
click at [504, 432] on div "Leadership development" at bounding box center [492, 424] width 111 height 15
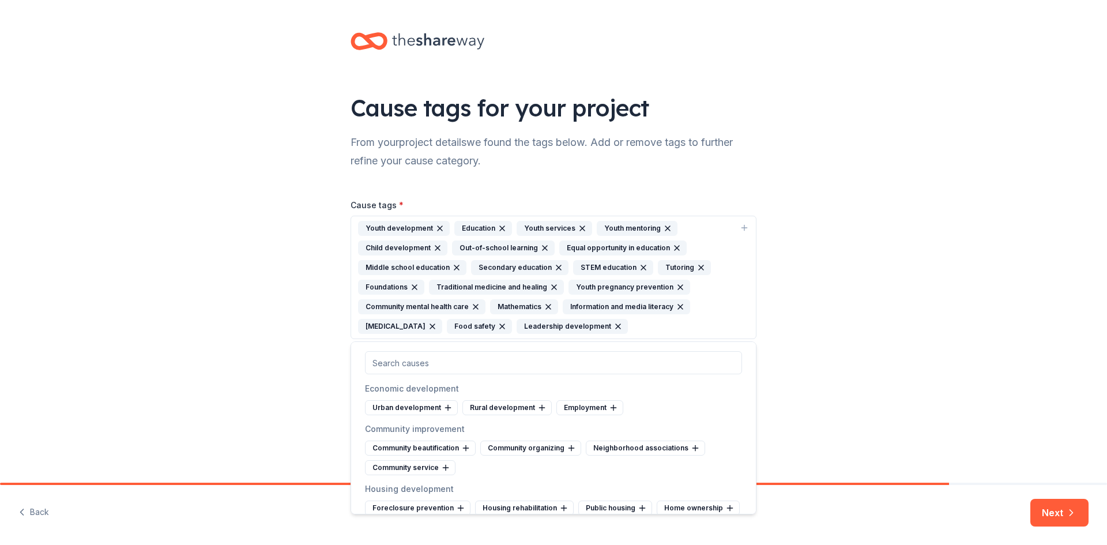
scroll to position [3651, 0]
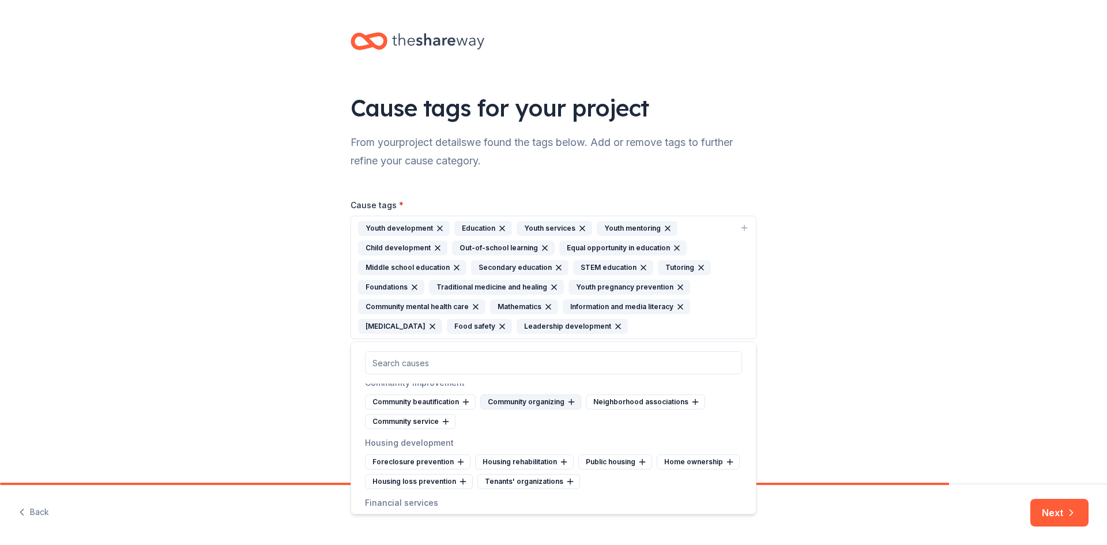
click at [537, 409] on div "Community organizing" at bounding box center [530, 401] width 101 height 15
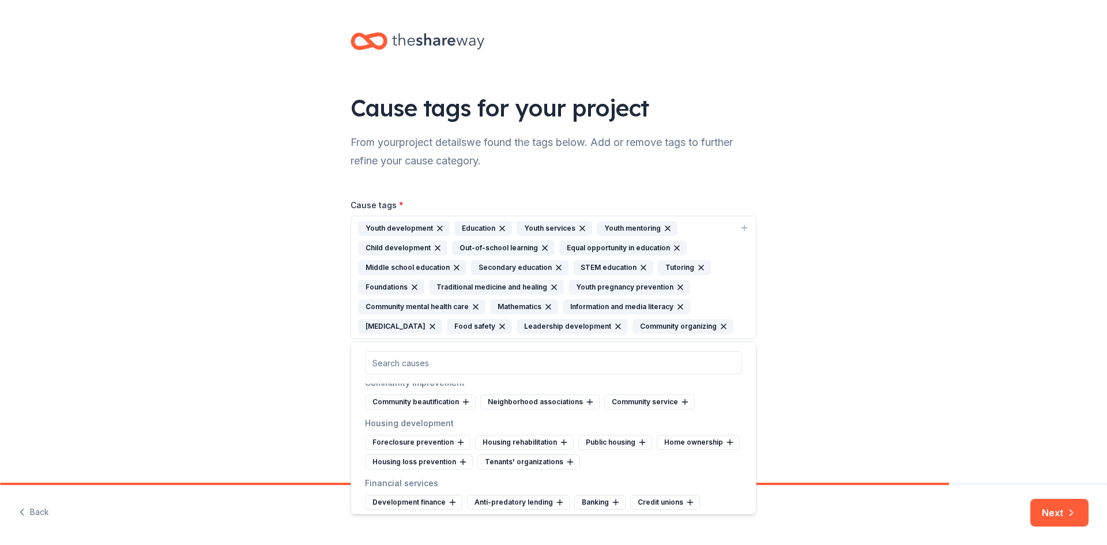
click at [747, 506] on div "Arts and culture Folk arts Public arts Arts services Arts councils Artist's ser…" at bounding box center [554, 427] width 406 height 173
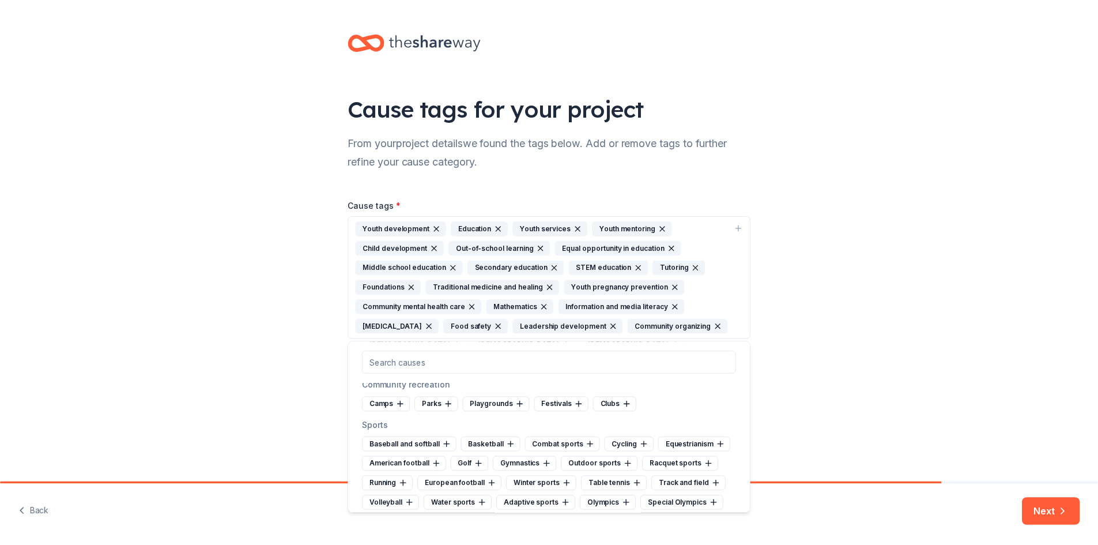
scroll to position [4174, 0]
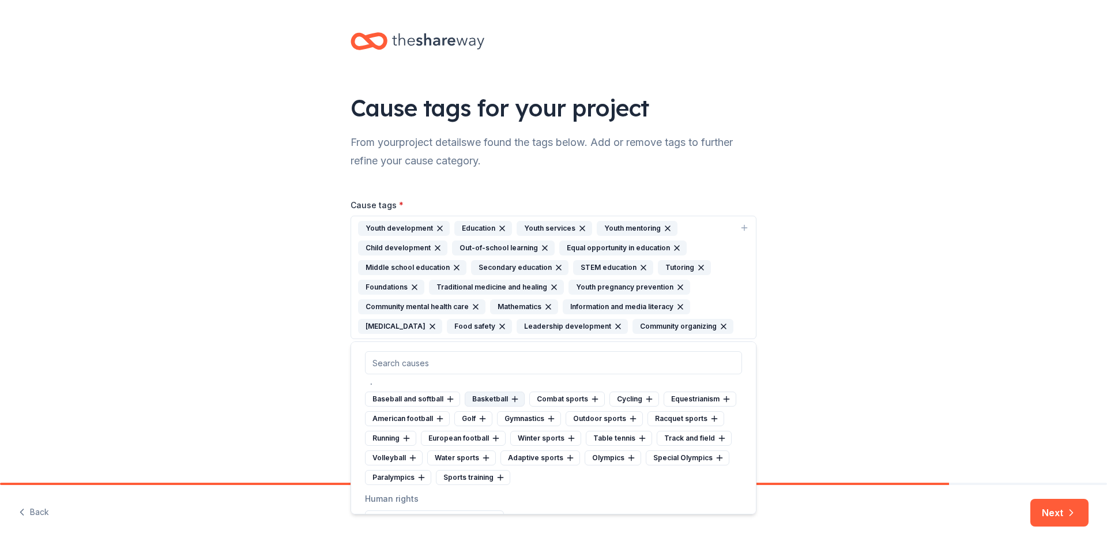
click at [483, 407] on div "Basketball" at bounding box center [495, 399] width 60 height 15
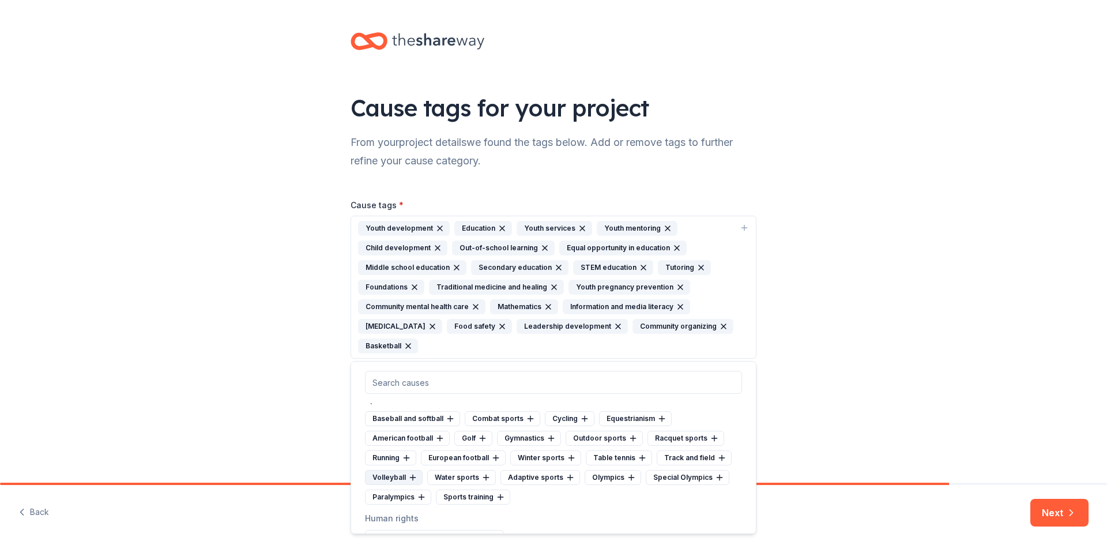
click at [394, 485] on div "Volleyball" at bounding box center [394, 477] width 58 height 15
click at [675, 465] on div "Track and field" at bounding box center [694, 457] width 75 height 15
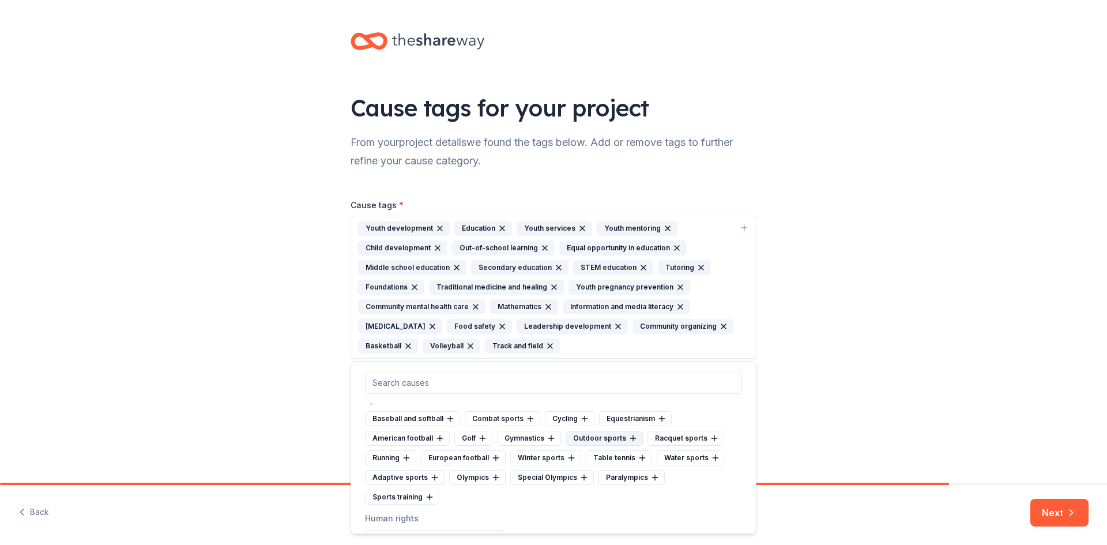
click at [599, 446] on div "Outdoor sports" at bounding box center [604, 438] width 77 height 15
click at [532, 446] on div "Gymnastics" at bounding box center [529, 438] width 64 height 15
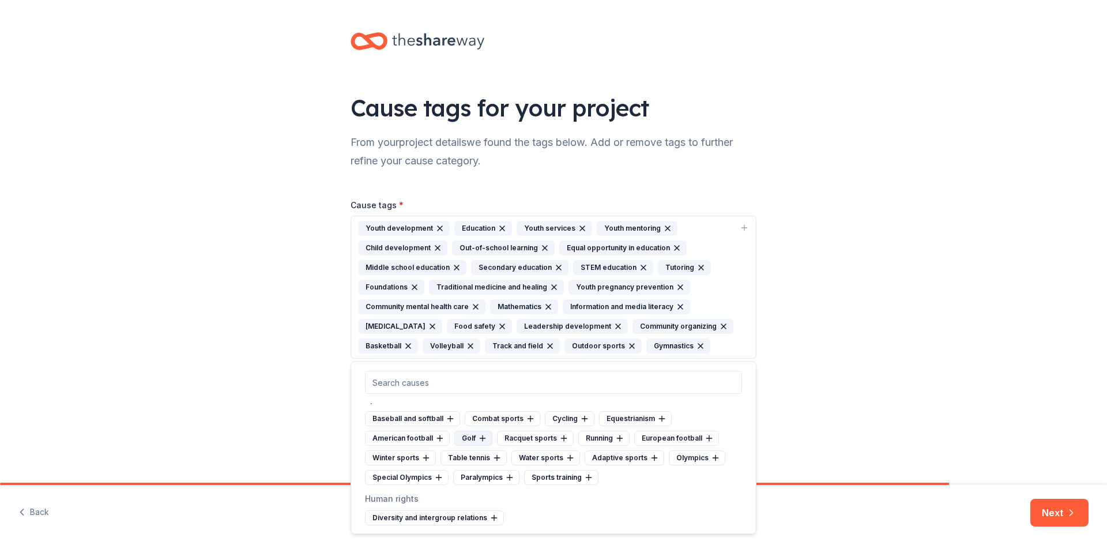
click at [483, 441] on icon at bounding box center [483, 437] width 0 height 5
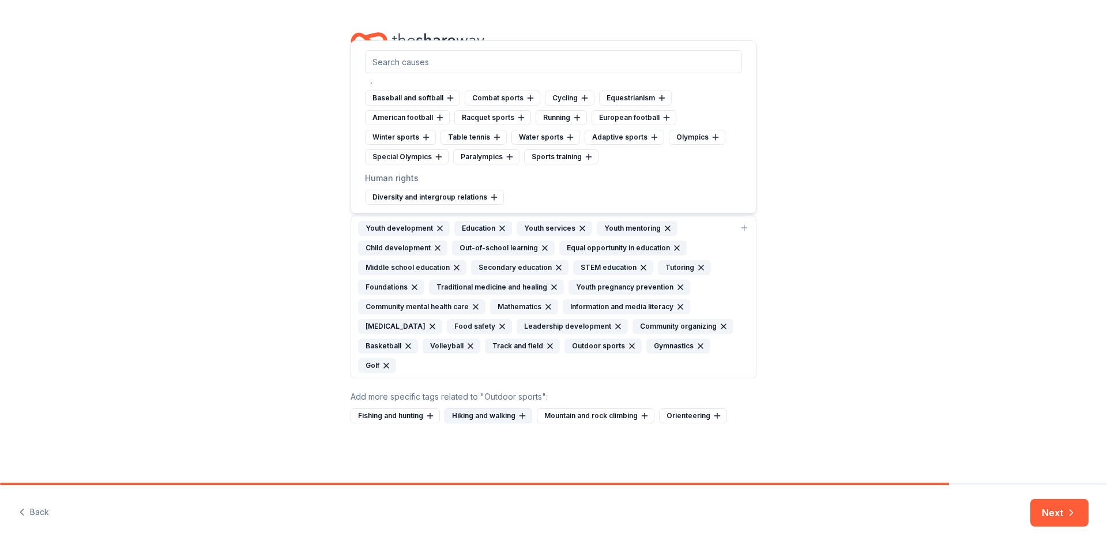
click at [519, 415] on icon at bounding box center [522, 415] width 9 height 9
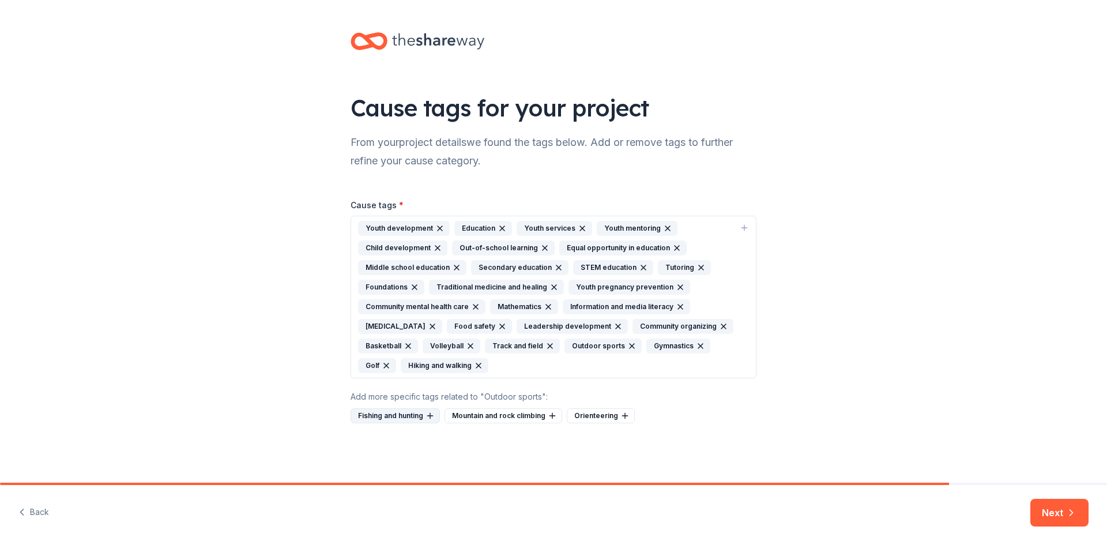
click at [377, 416] on div "Fishing and hunting" at bounding box center [395, 415] width 89 height 15
click at [1067, 512] on icon "button" at bounding box center [1072, 513] width 12 height 12
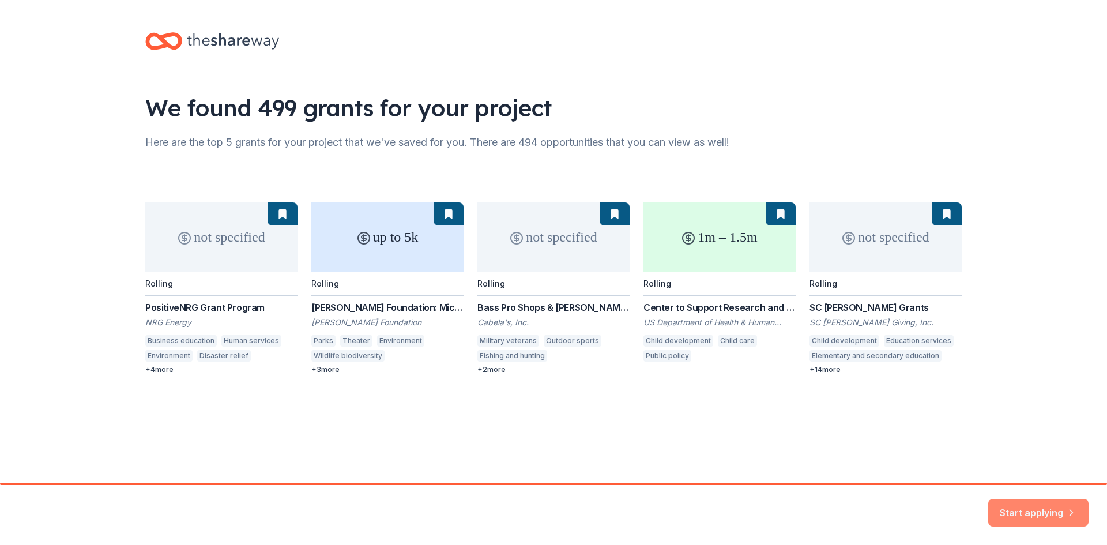
click at [1025, 511] on button "Start applying" at bounding box center [1038, 508] width 100 height 28
click at [1025, 511] on div "Start applying" at bounding box center [1038, 513] width 100 height 28
click at [1030, 507] on div "Start applying" at bounding box center [1038, 513] width 100 height 28
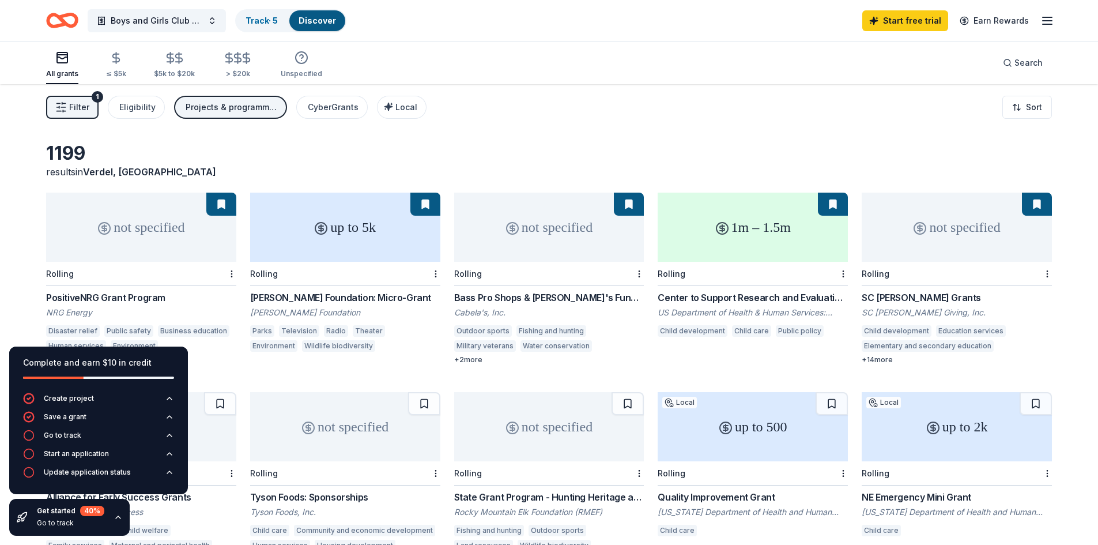
click at [616, 131] on div "1199 results in [GEOGRAPHIC_DATA], [GEOGRAPHIC_DATA] not specified Rolling Posi…" at bounding box center [549, 370] width 1098 height 572
click at [55, 104] on icon "button" at bounding box center [61, 107] width 12 height 12
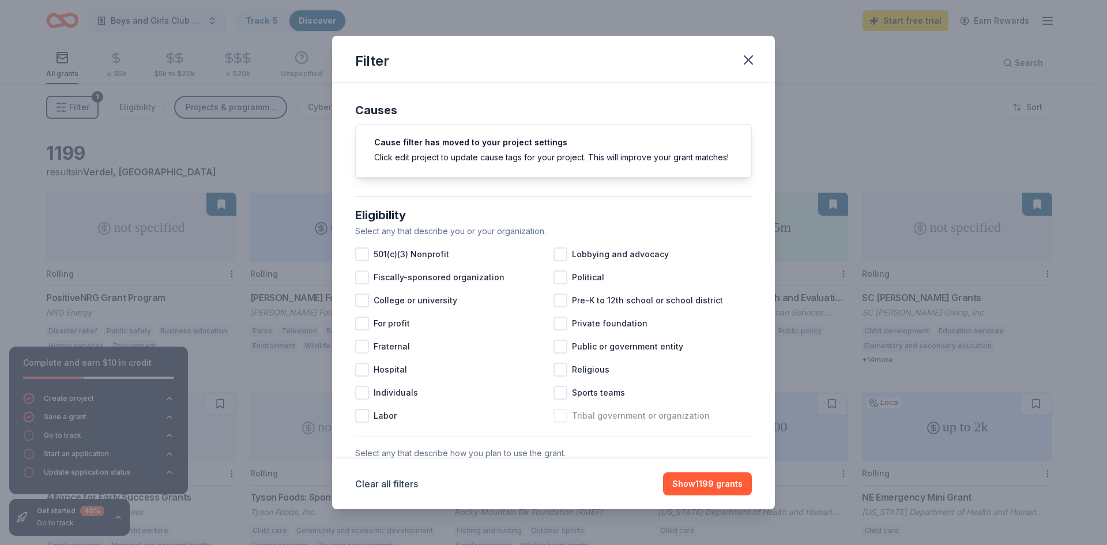
click at [555, 423] on div at bounding box center [561, 416] width 14 height 14
click at [729, 482] on button "Show 1199 grants" at bounding box center [707, 483] width 89 height 23
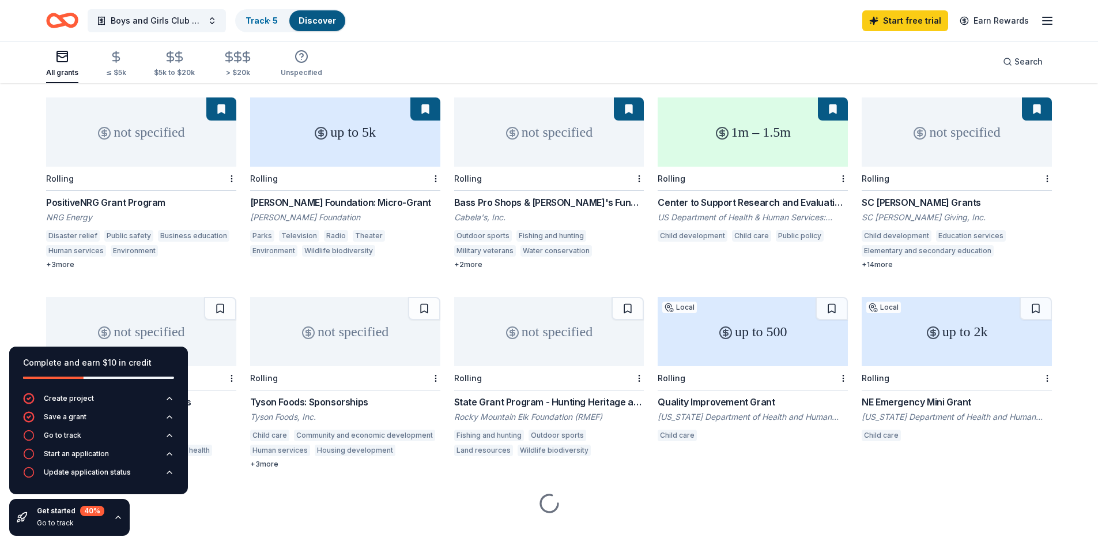
scroll to position [104, 0]
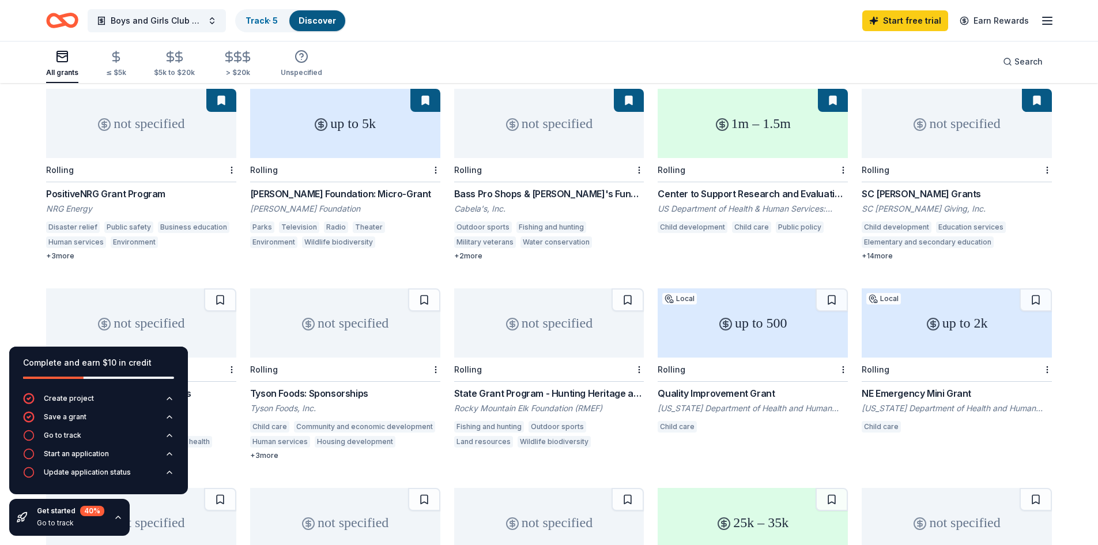
click at [341, 390] on div "Tyson Foods: Sponsorships" at bounding box center [345, 393] width 190 height 14
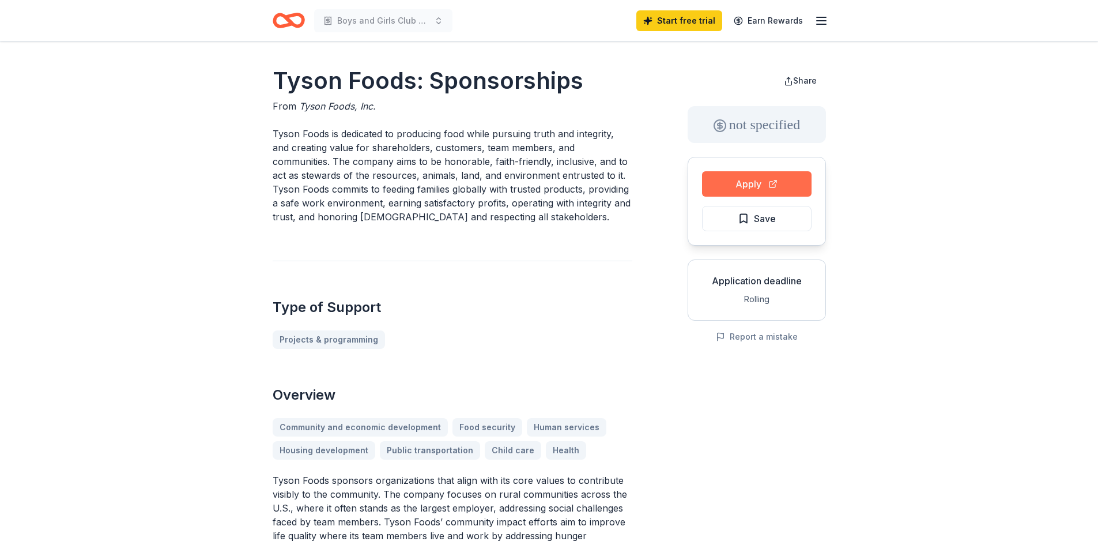
click at [765, 173] on button "Apply" at bounding box center [757, 183] width 110 height 25
